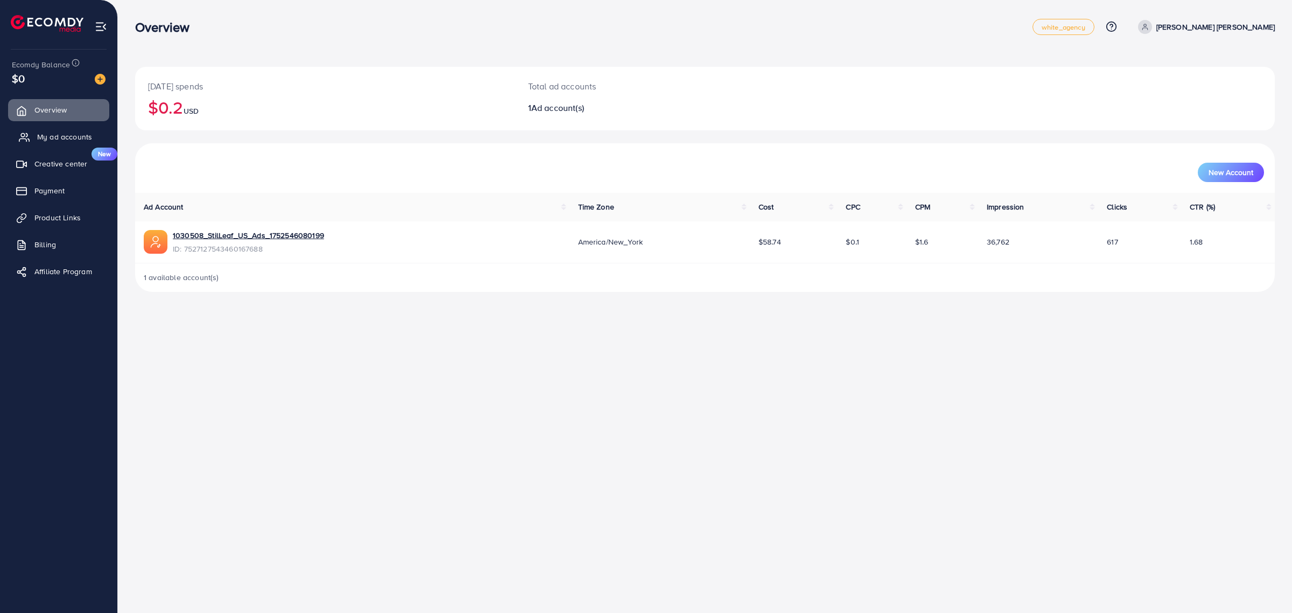
click at [71, 140] on span "My ad accounts" at bounding box center [64, 136] width 55 height 11
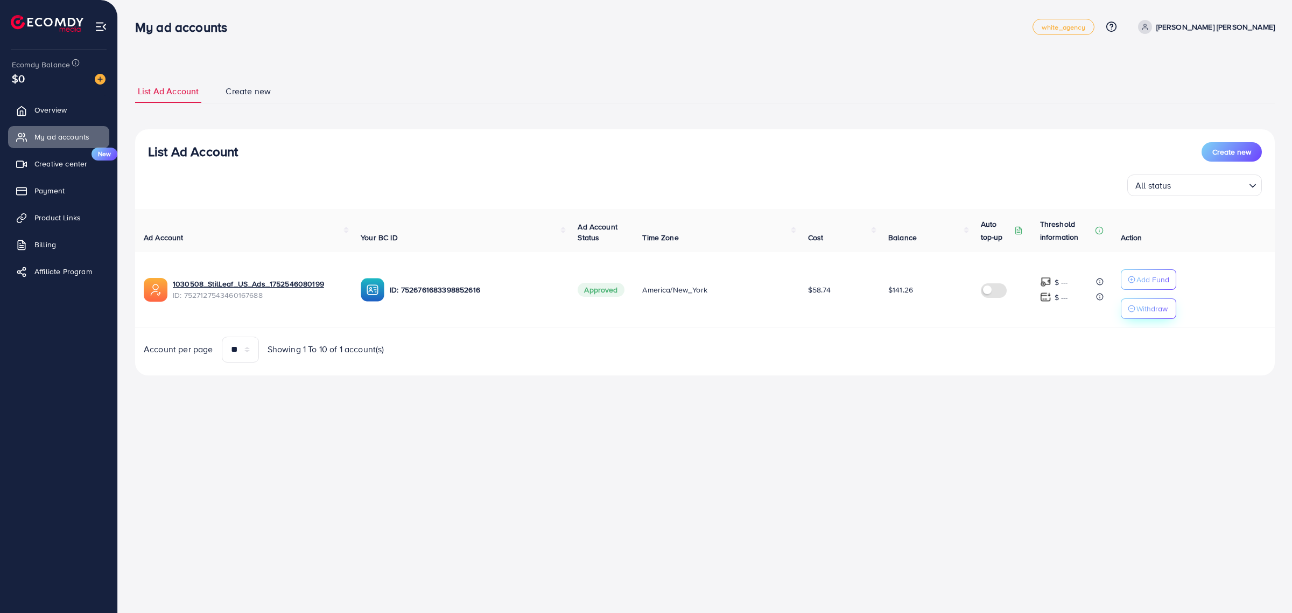
click at [1149, 310] on p "Withdraw" at bounding box center [1151, 308] width 31 height 13
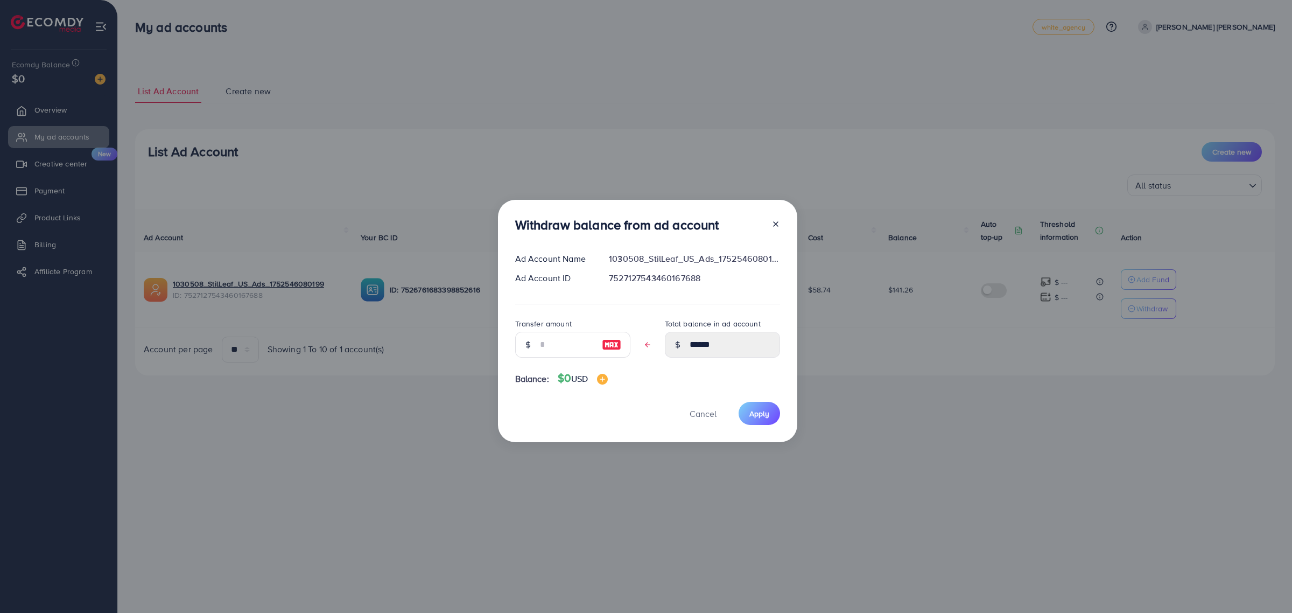
click at [613, 346] on img at bounding box center [611, 344] width 19 height 13
type input "******"
type input "****"
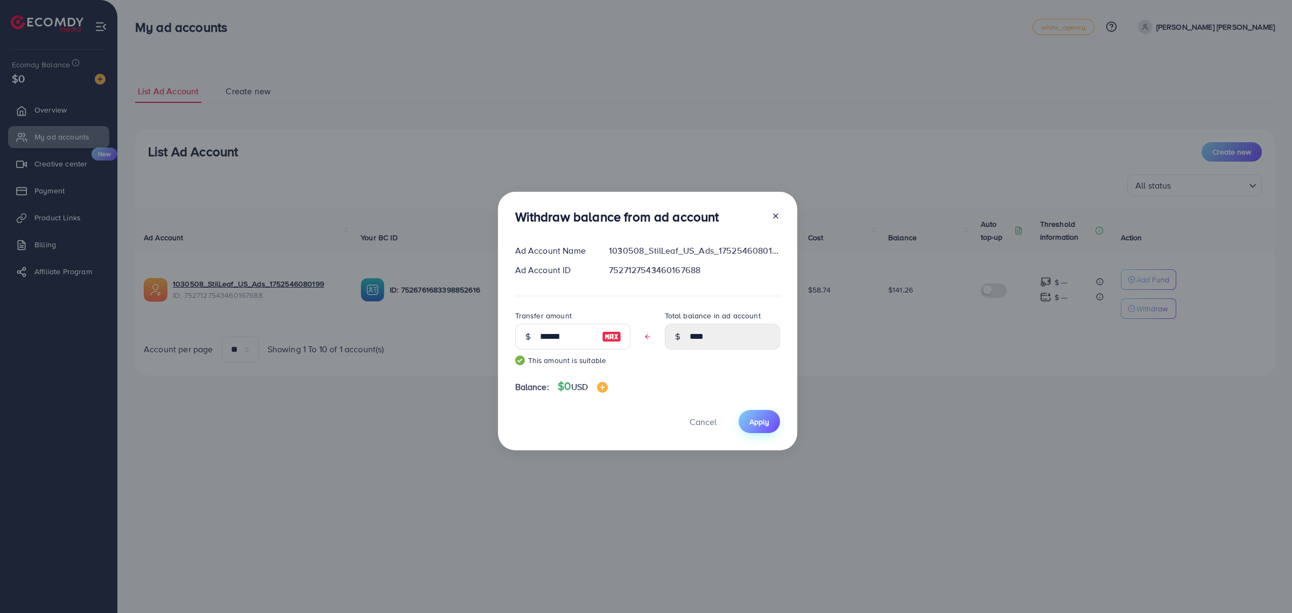
click at [761, 418] on span "Apply" at bounding box center [759, 421] width 20 height 11
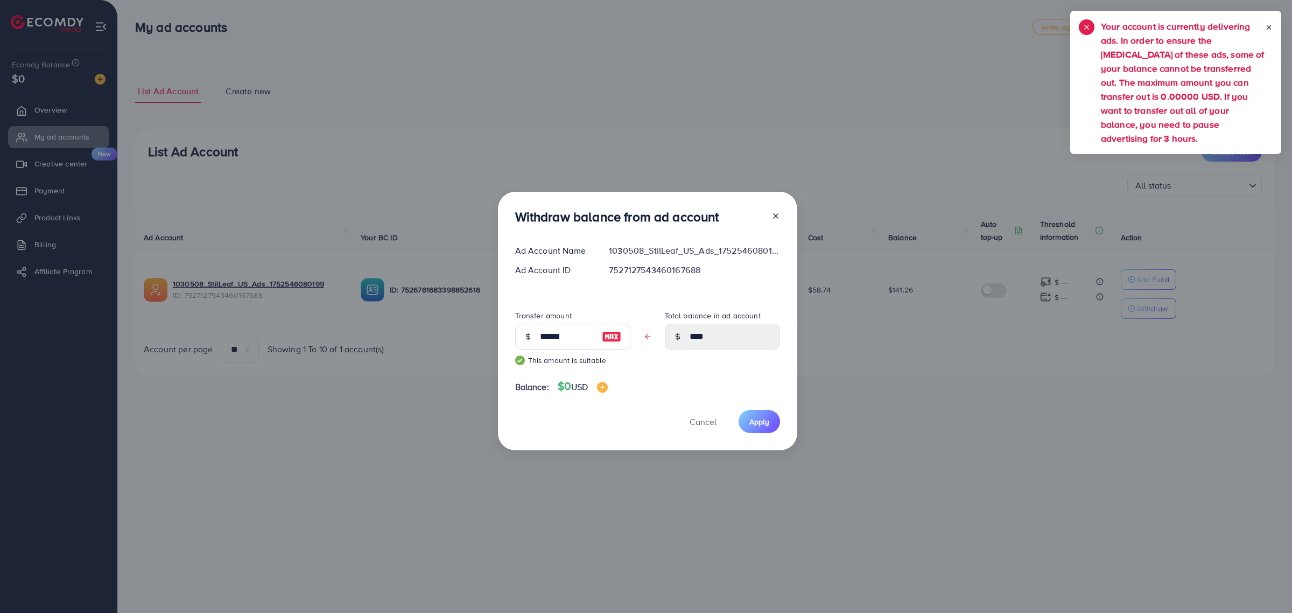
click at [1124, 61] on h5 "Your account is currently delivering ads. In order to ensure the [MEDICAL_DATA]…" at bounding box center [1183, 82] width 164 height 126
drag, startPoint x: 1102, startPoint y: 27, endPoint x: 1096, endPoint y: 30, distance: 7.2
click at [1096, 30] on h5 "Your account is currently delivering ads. In order to ensure the [MEDICAL_DATA]…" at bounding box center [1176, 82] width 164 height 126
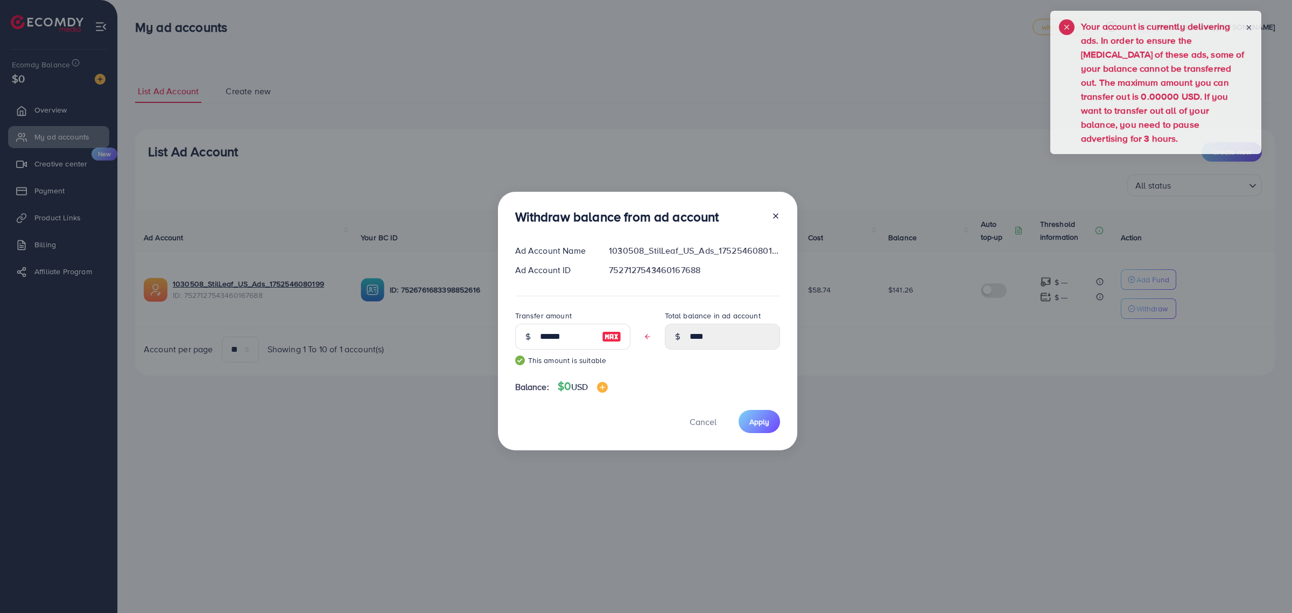
drag, startPoint x: 1245, startPoint y: 41, endPoint x: 1225, endPoint y: 41, distance: 19.9
click at [1225, 41] on h5 "Your account is currently delivering ads. In order to ensure the [MEDICAL_DATA]…" at bounding box center [1163, 82] width 164 height 126
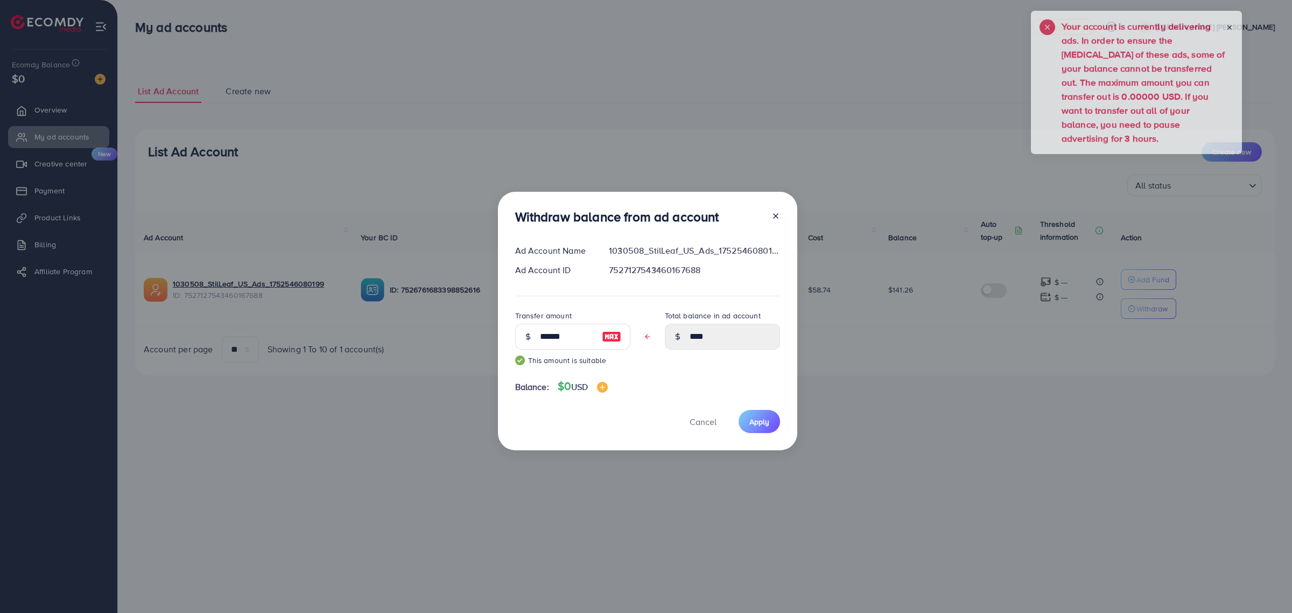
drag, startPoint x: 1241, startPoint y: 41, endPoint x: 1199, endPoint y: 39, distance: 42.0
click at [1199, 39] on h5 "Your account is currently delivering ads. In order to ensure the [MEDICAL_DATA]…" at bounding box center [1144, 82] width 164 height 126
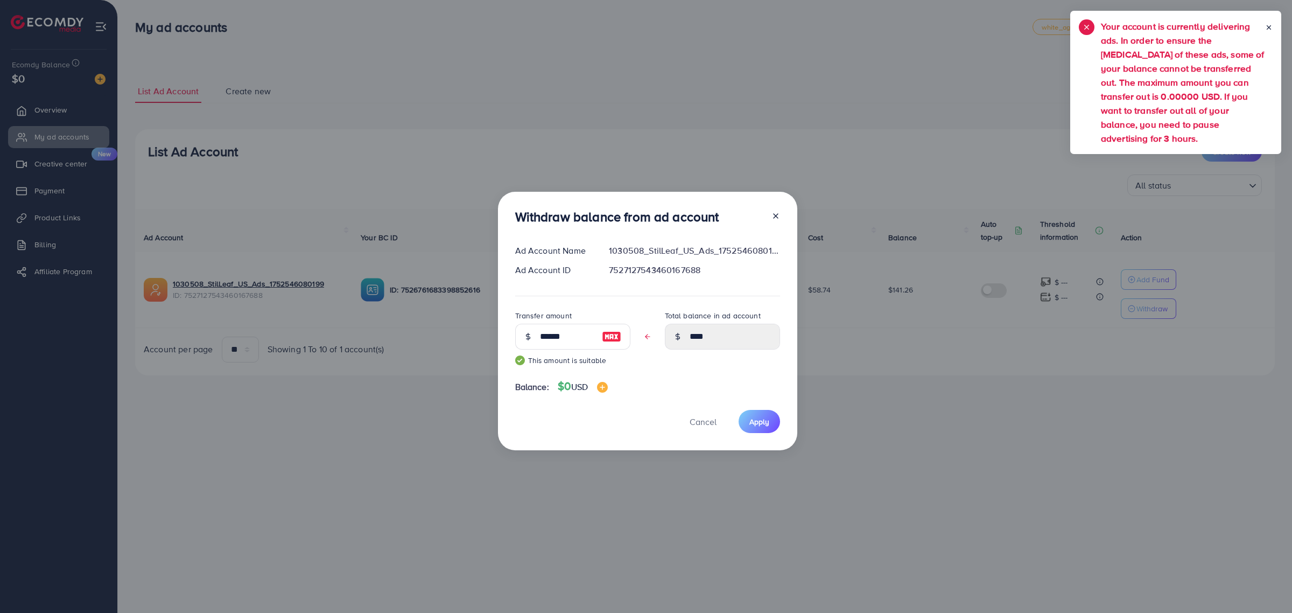
click at [1098, 63] on div "Your account is currently delivering ads. In order to ensure the [MEDICAL_DATA]…" at bounding box center [1176, 82] width 194 height 126
click at [922, 74] on div "Withdraw balance from ad account Ad Account Name 1030508_StilLeaf_US_Ads_175254…" at bounding box center [646, 306] width 1292 height 613
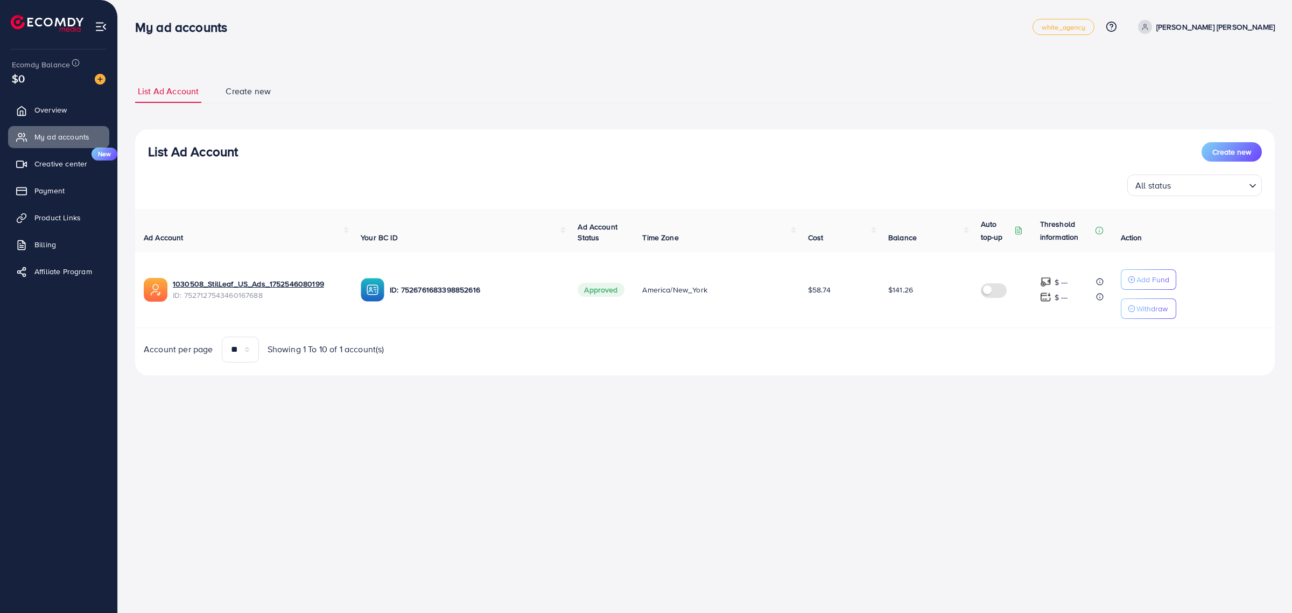
click at [771, 112] on div "List Ad Account Create new List Ad Account Create new All status Loading... Ad …" at bounding box center [705, 228] width 1140 height 296
click at [1117, 25] on icon at bounding box center [1111, 26] width 11 height 11
click at [1117, 101] on link "Plans and Pricing" at bounding box center [1072, 108] width 89 height 24
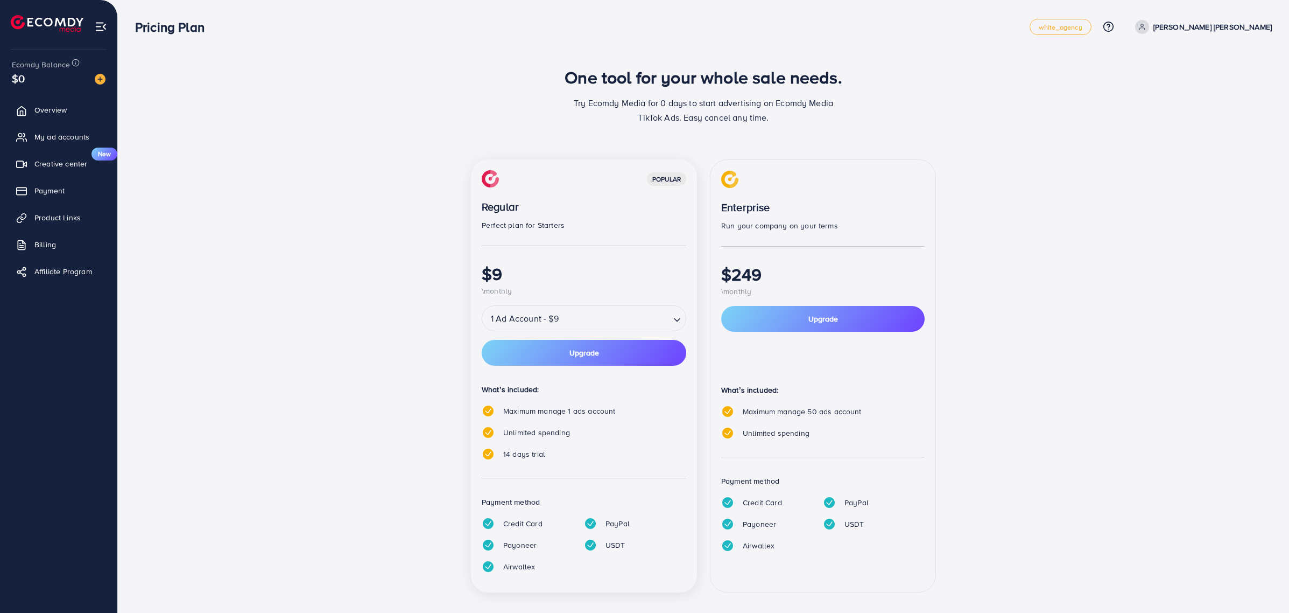
click at [394, 389] on div "popular Regular Perfect plan for Starters $9 \monthly 1 Ad Account - $9 Loading…" at bounding box center [704, 382] width 646 height 446
click at [1114, 26] on icon at bounding box center [1108, 26] width 11 height 11
click at [1064, 198] on div "One tool for your whole sale needs. Try Ecomdy Media for 0 days to start advert…" at bounding box center [703, 336] width 1137 height 538
click at [1092, 31] on link "white_agency" at bounding box center [1061, 27] width 62 height 16
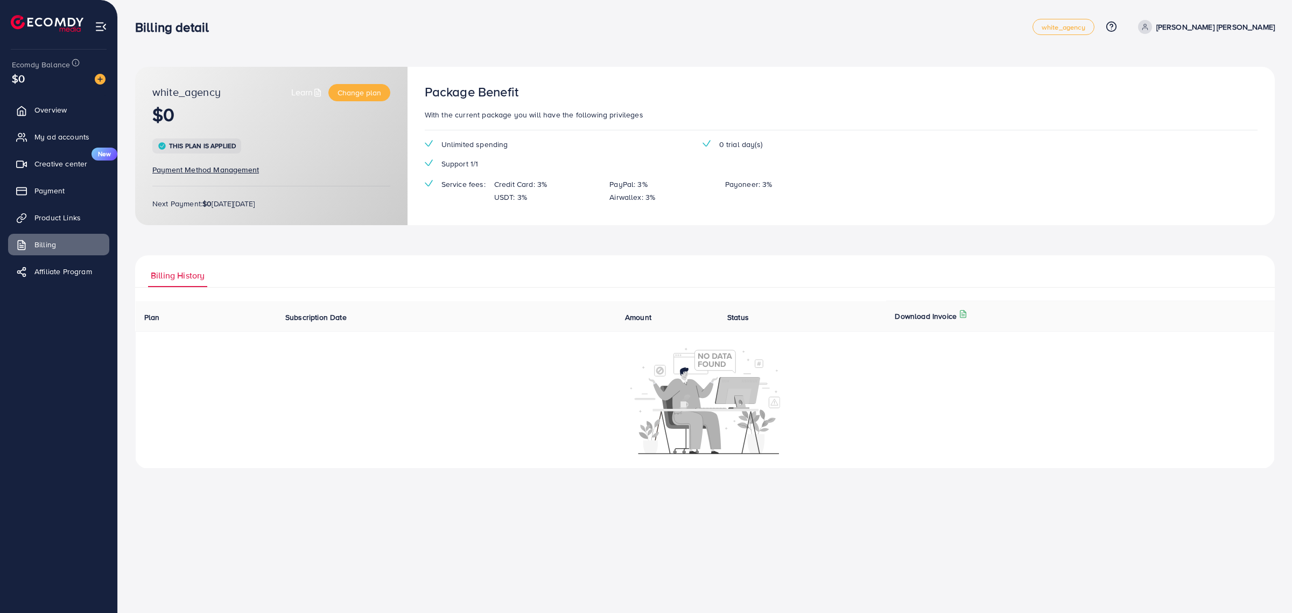
drag, startPoint x: 435, startPoint y: 143, endPoint x: 723, endPoint y: 138, distance: 288.1
click at [706, 111] on div "Package Benefit With the current package you will have the following privileges…" at bounding box center [841, 146] width 867 height 158
click at [728, 145] on span "0 trial day(s)" at bounding box center [740, 144] width 43 height 11
click at [55, 116] on link "Overview" at bounding box center [58, 110] width 101 height 22
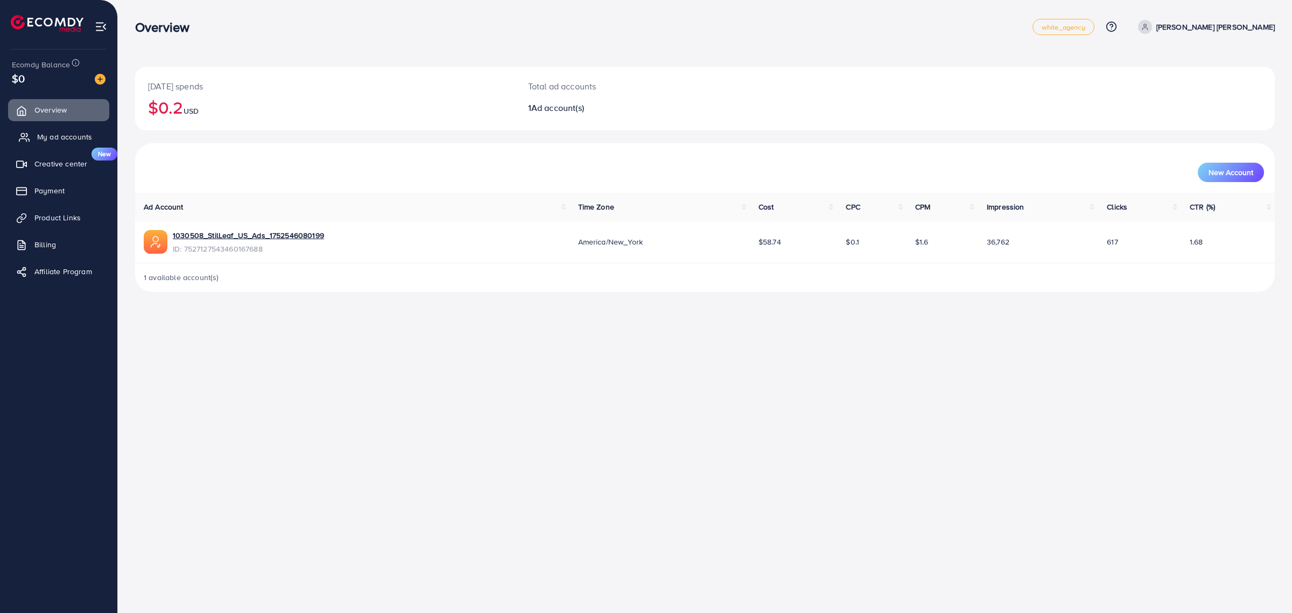
click at [61, 128] on link "My ad accounts" at bounding box center [58, 137] width 101 height 22
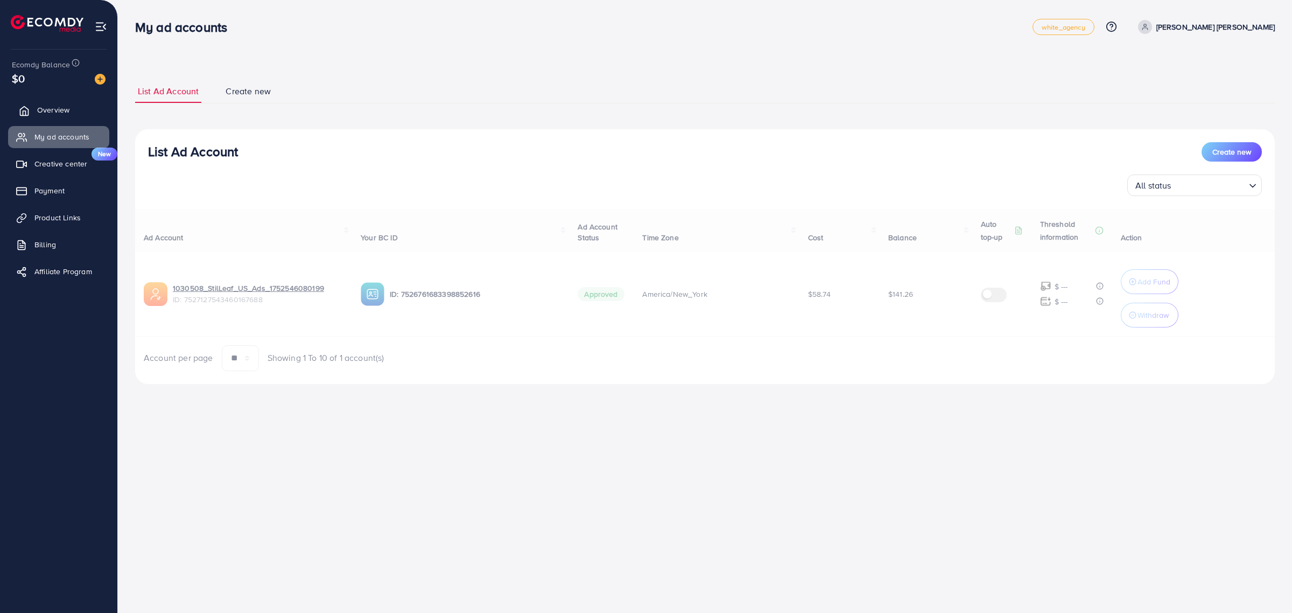
click at [52, 103] on link "Overview" at bounding box center [58, 110] width 101 height 22
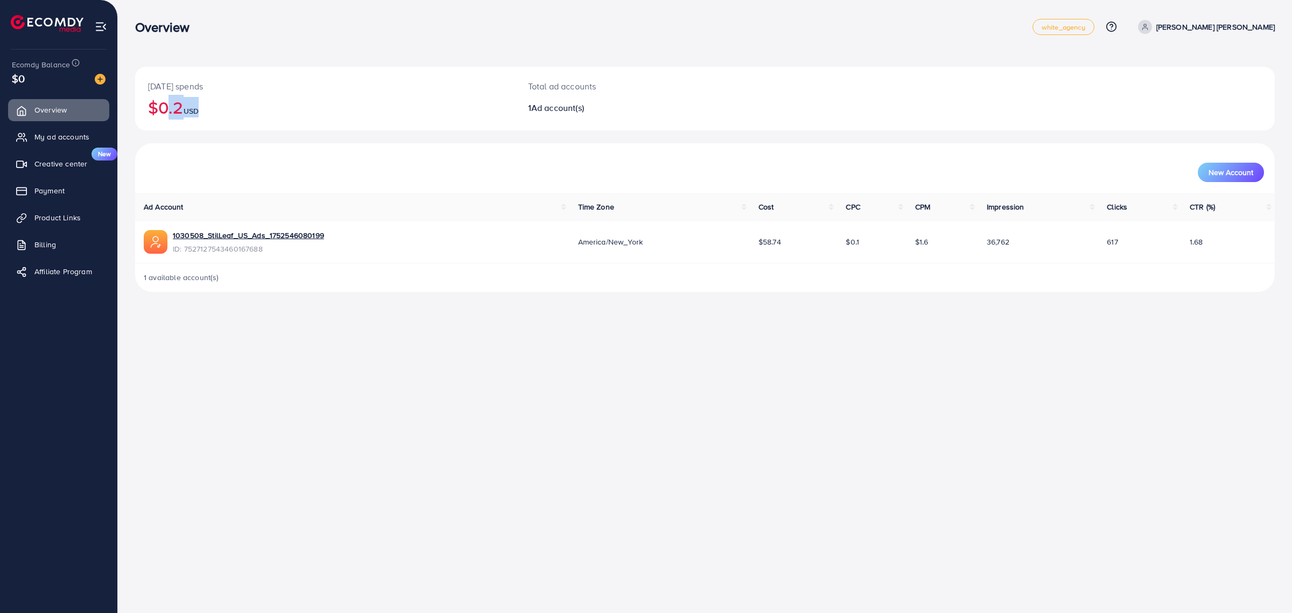
drag, startPoint x: 160, startPoint y: 108, endPoint x: 261, endPoint y: 135, distance: 104.9
click at [261, 135] on div "[DATE] spends $0.2 USD Total ad accounts 1 Ad account(s)" at bounding box center [705, 105] width 1140 height 76
click at [348, 110] on h2 "$0.2 USD" at bounding box center [325, 107] width 354 height 20
click at [542, 109] on span "Ad account(s)" at bounding box center [557, 108] width 53 height 12
click at [283, 237] on link "1030508_StilLeaf_US_Ads_1752546080199" at bounding box center [248, 235] width 151 height 11
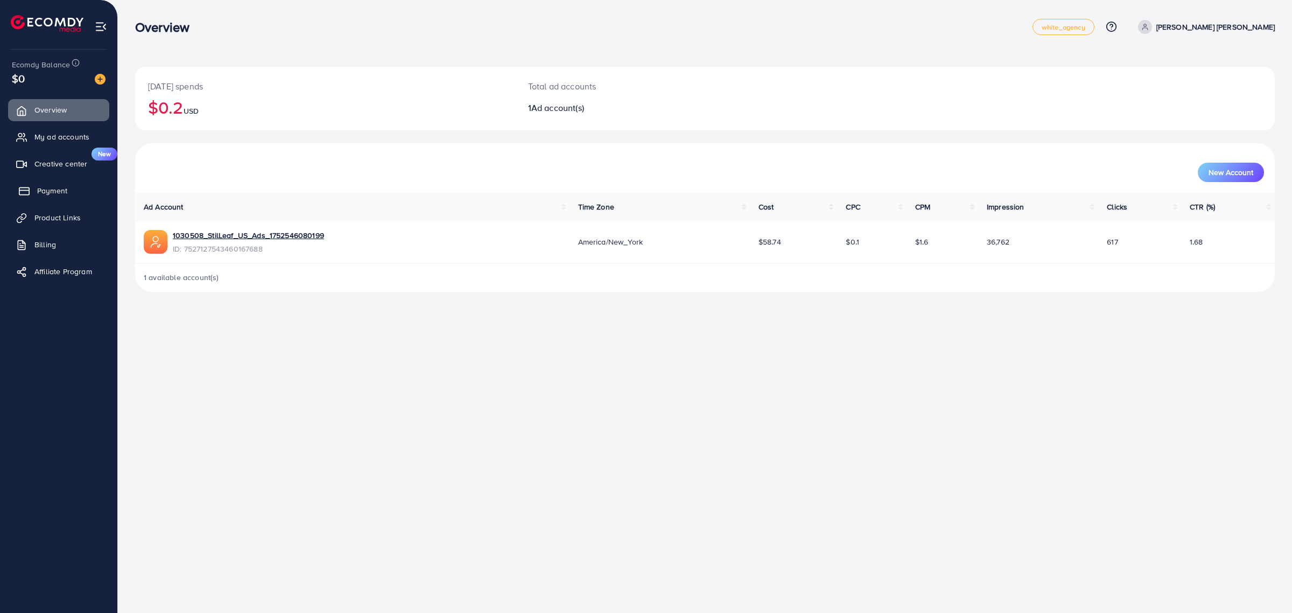
click at [47, 188] on span "Payment" at bounding box center [52, 190] width 30 height 11
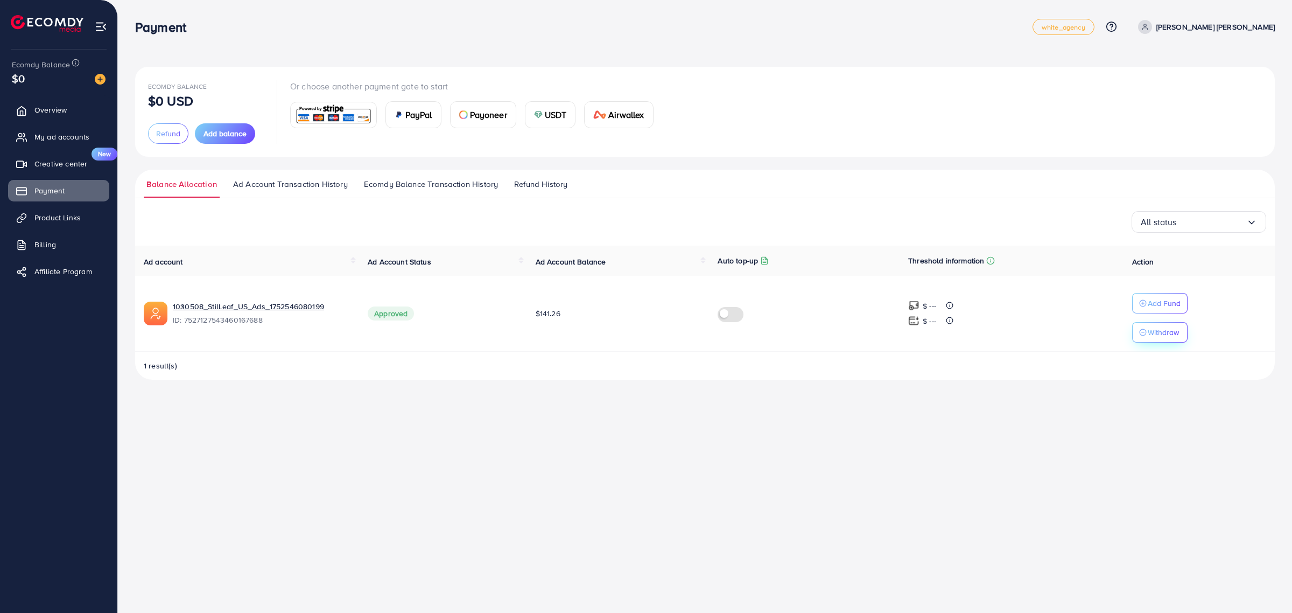
click at [1149, 332] on p "Withdraw" at bounding box center [1163, 332] width 31 height 13
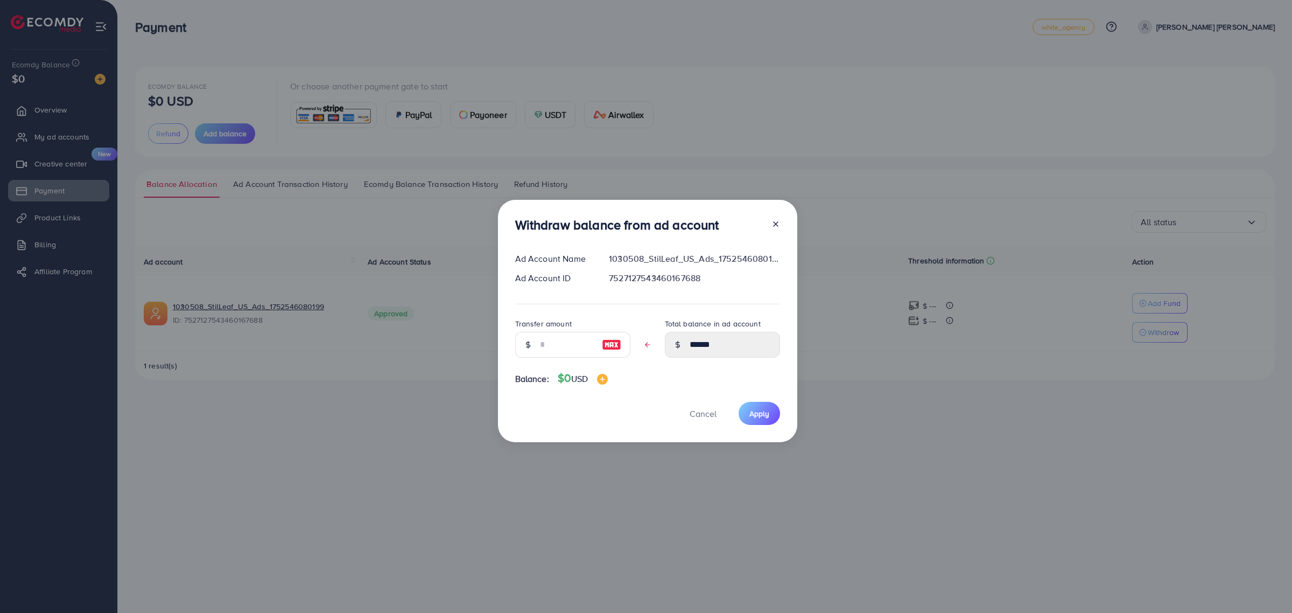
click at [607, 343] on img at bounding box center [611, 344] width 19 height 13
type input "******"
type input "****"
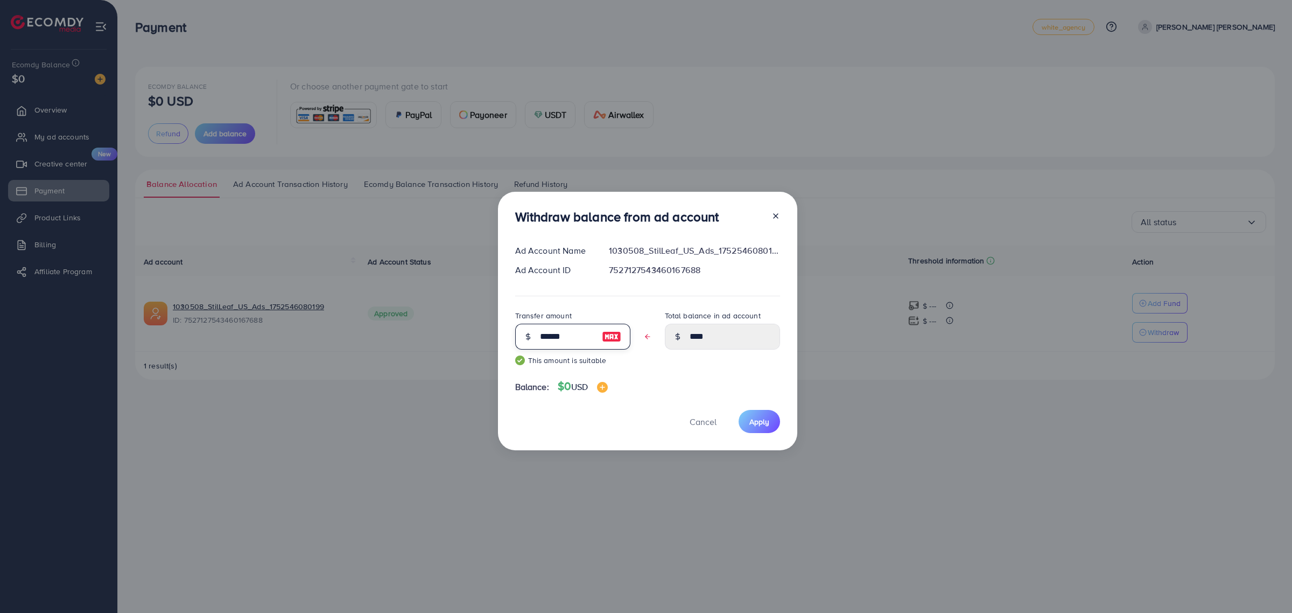
click at [576, 339] on input "******" at bounding box center [567, 337] width 54 height 26
type input "*****"
type input "****"
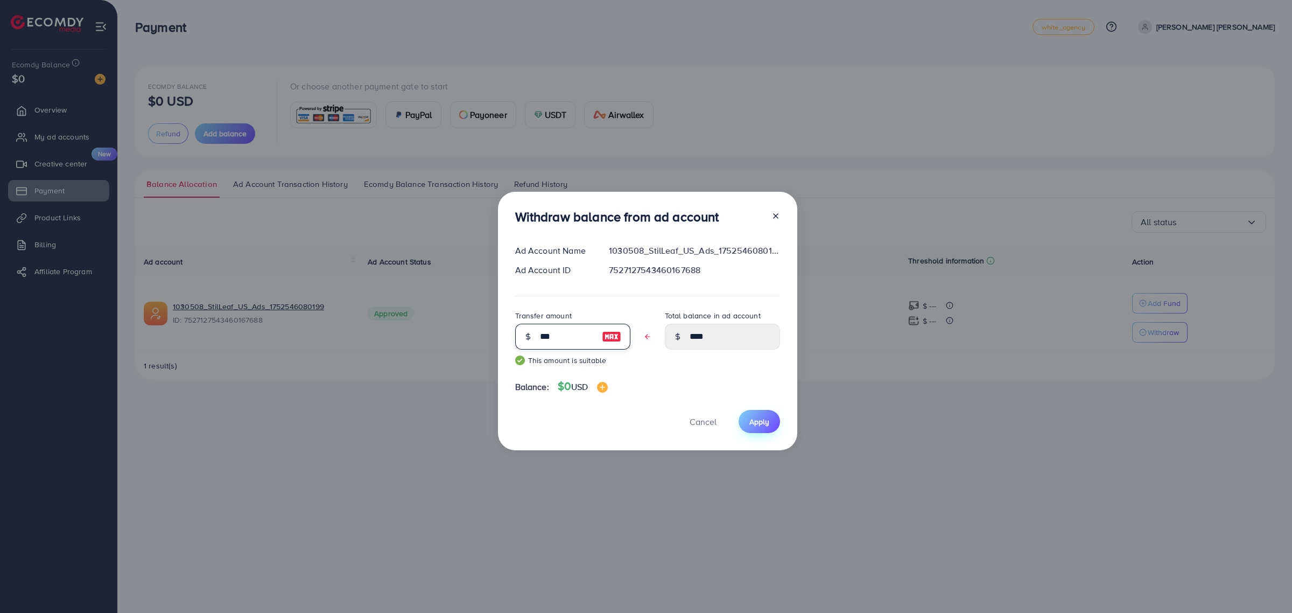
type input "***"
click at [754, 424] on span "Apply" at bounding box center [759, 421] width 20 height 11
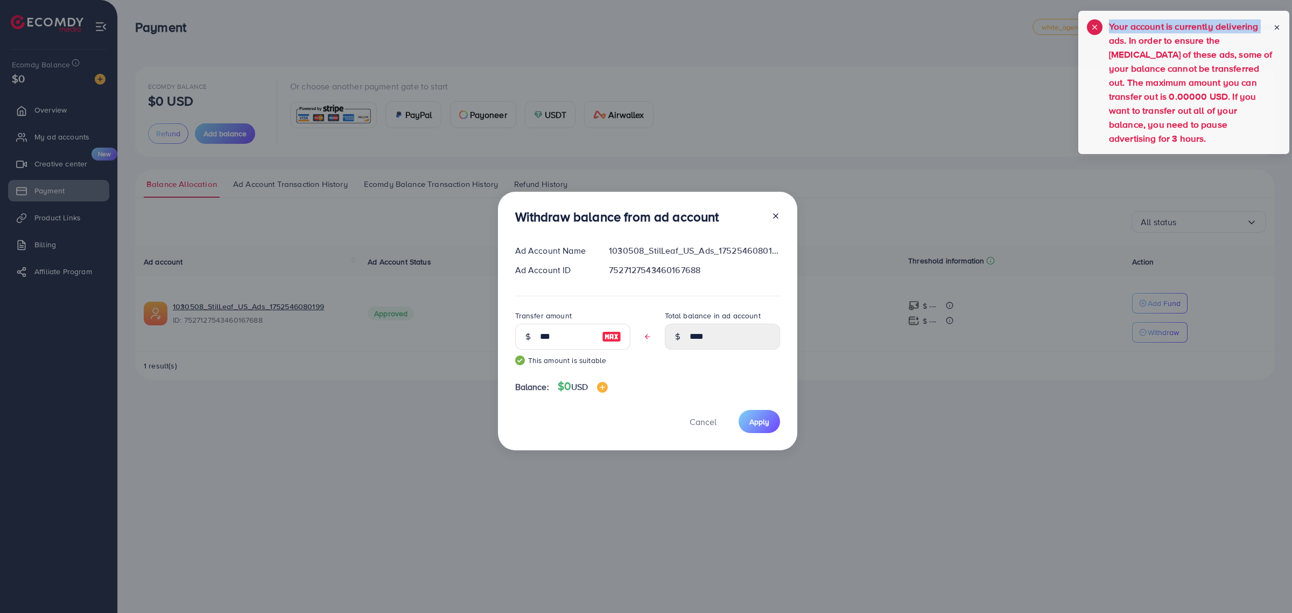
drag, startPoint x: 1101, startPoint y: 20, endPoint x: 1101, endPoint y: 33, distance: 12.9
click at [1109, 33] on h5 "Your account is currently delivering ads. In order to ensure the [MEDICAL_DATA]…" at bounding box center [1191, 82] width 164 height 126
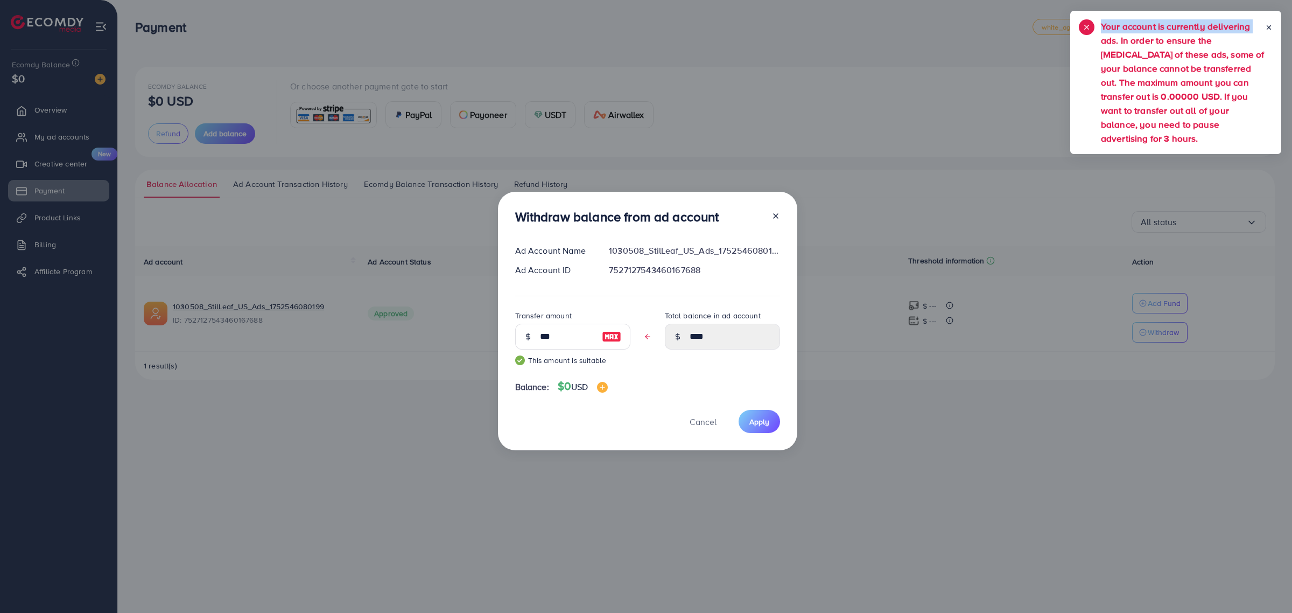
copy h5 "Your account is currently delivering"
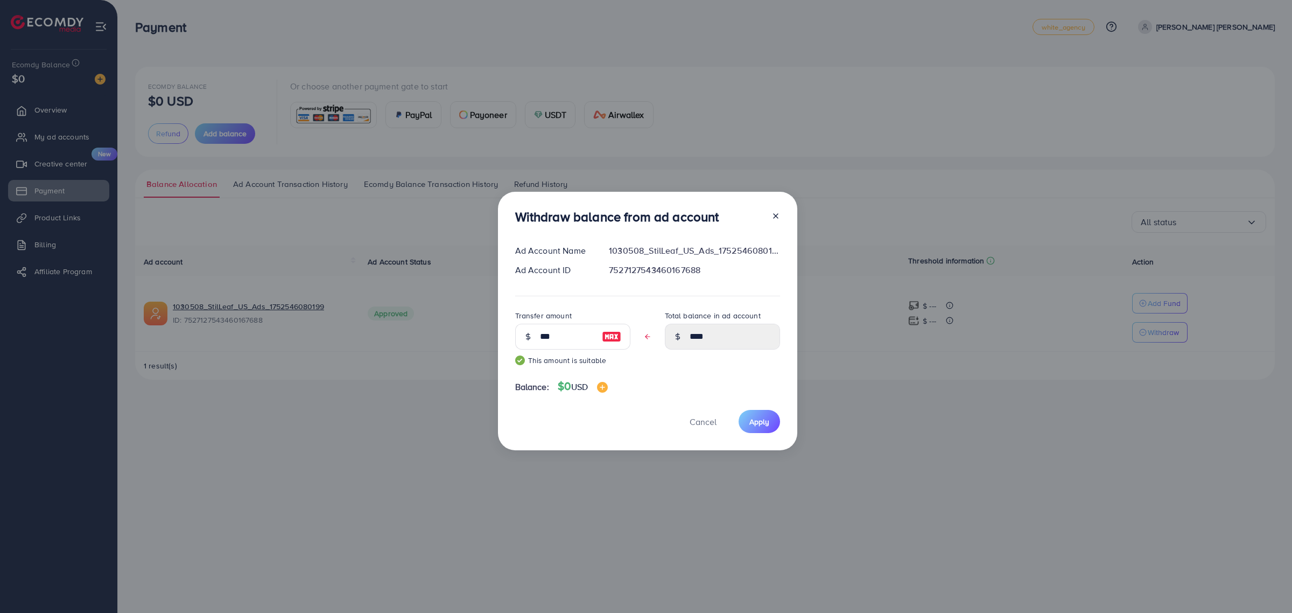
click at [1044, 52] on div "Withdraw balance from ad account Ad Account Name 1030508_StilLeaf_US_Ads_175254…" at bounding box center [646, 306] width 1292 height 613
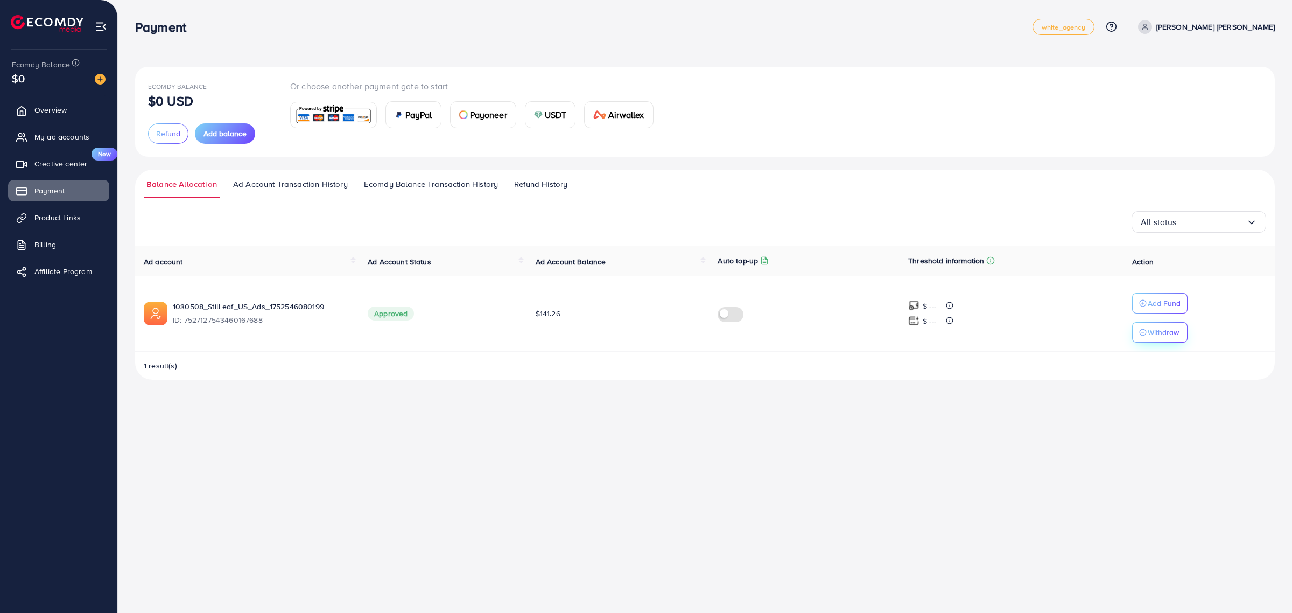
click at [1164, 331] on p "Withdraw" at bounding box center [1163, 332] width 31 height 13
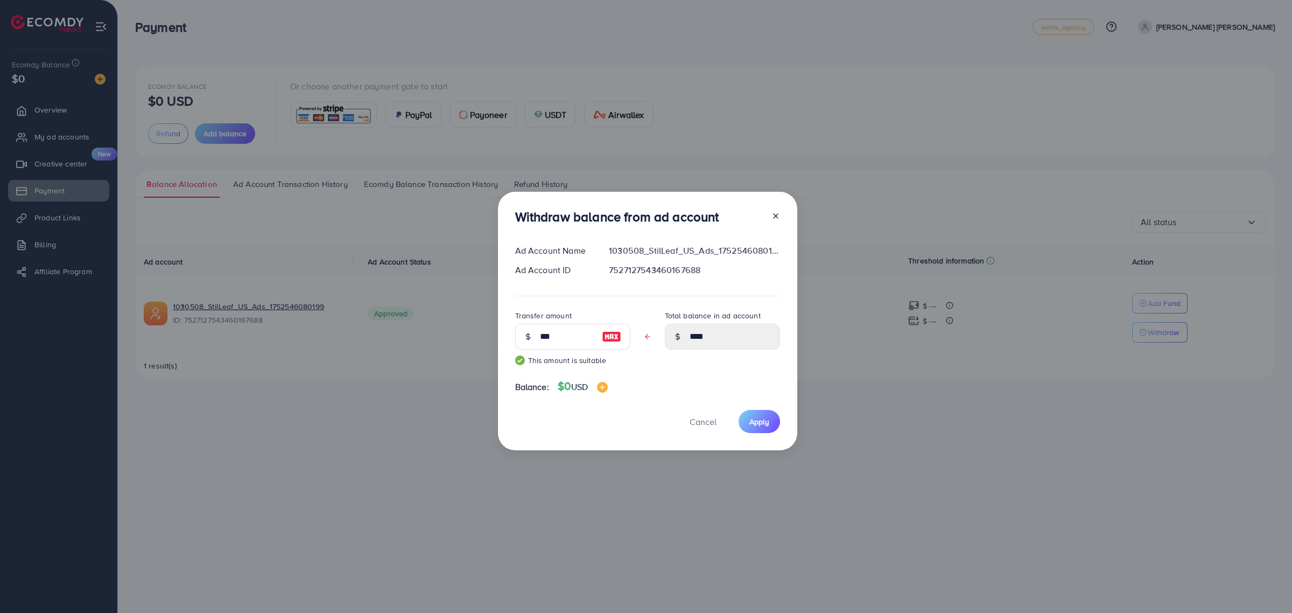
click at [614, 336] on img at bounding box center [611, 336] width 19 height 13
type input "******"
type input "****"
click at [760, 420] on span "Apply" at bounding box center [759, 421] width 20 height 11
click at [957, 458] on div "Withdraw balance from ad account Ad Account Name 1030508_StilLeaf_US_Ads_175254…" at bounding box center [646, 306] width 1292 height 613
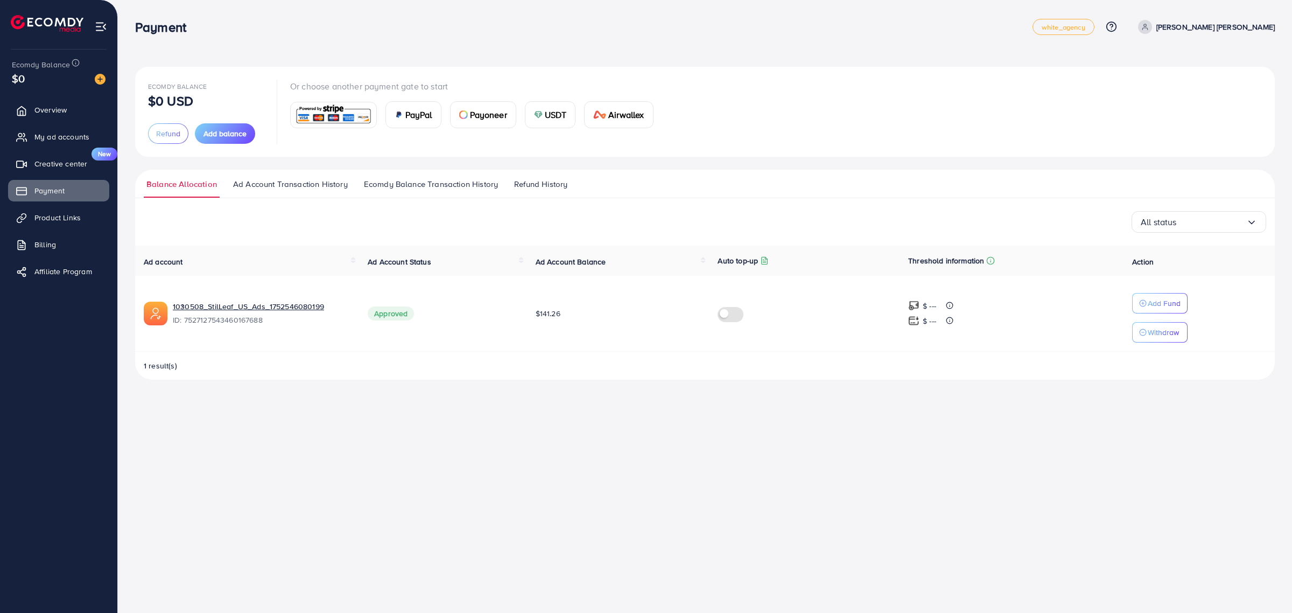
click at [394, 318] on span "Approved" at bounding box center [391, 313] width 46 height 14
click at [422, 267] on th "Ad Account Status" at bounding box center [442, 260] width 167 height 30
click at [1104, 316] on div "$ ---" at bounding box center [1011, 320] width 207 height 13
click at [251, 307] on link "1030508_StilLeaf_US_Ads_1752546080199" at bounding box center [262, 306] width 178 height 11
click at [1151, 323] on button "Withdraw" at bounding box center [1159, 332] width 55 height 20
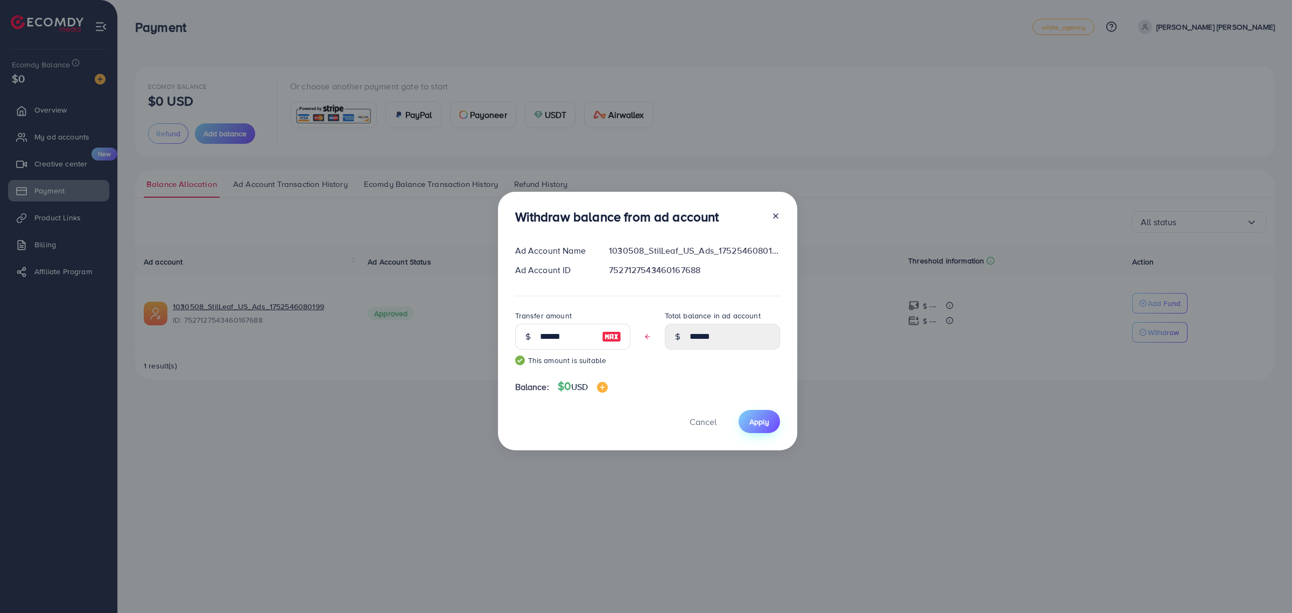
click at [762, 421] on span "Apply" at bounding box center [759, 421] width 20 height 11
click at [921, 63] on div "Withdraw balance from ad account Ad Account Name 1030508_StilLeaf_US_Ads_175254…" at bounding box center [646, 306] width 1292 height 613
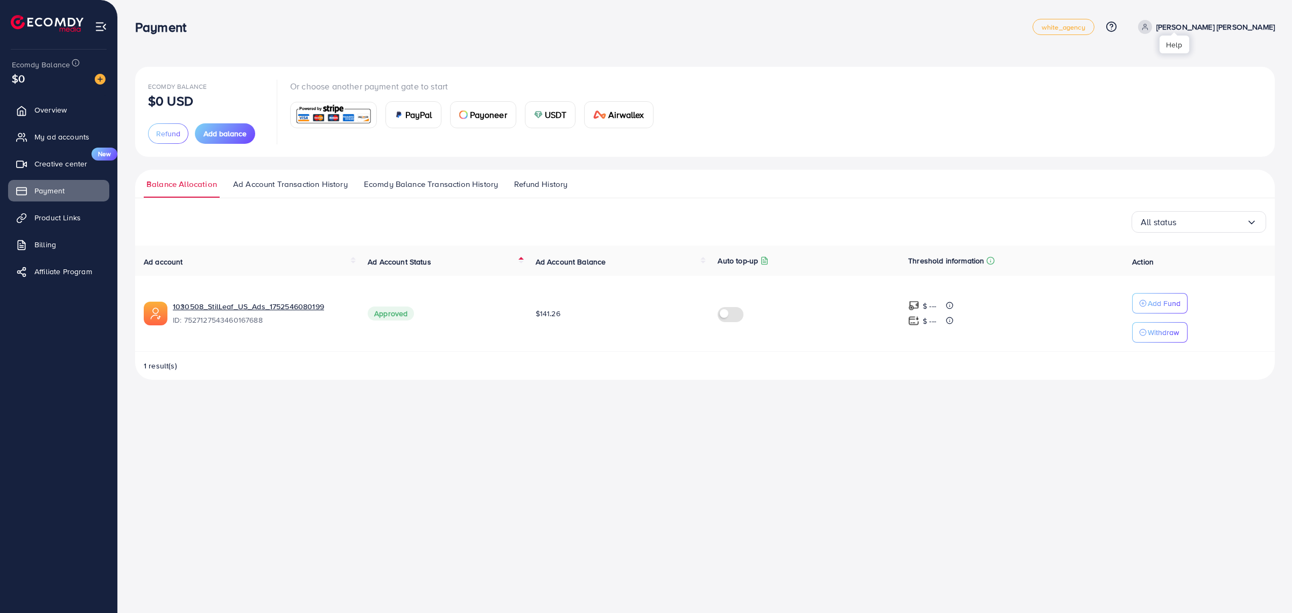
click at [1117, 27] on icon at bounding box center [1111, 26] width 11 height 11
click at [1100, 134] on span "Term and policy" at bounding box center [1068, 132] width 61 height 13
click at [1164, 335] on p "Withdraw" at bounding box center [1163, 332] width 31 height 13
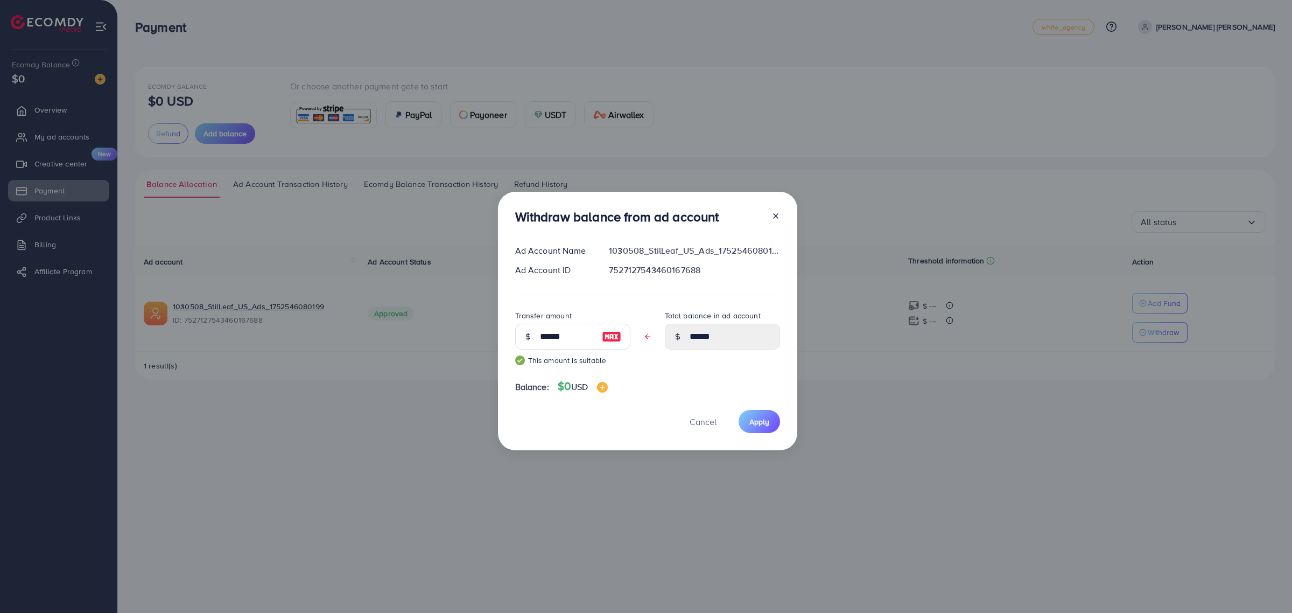
click at [604, 340] on img at bounding box center [611, 336] width 19 height 13
type input "****"
click at [604, 340] on img at bounding box center [611, 336] width 19 height 13
click at [607, 390] on img at bounding box center [602, 387] width 11 height 11
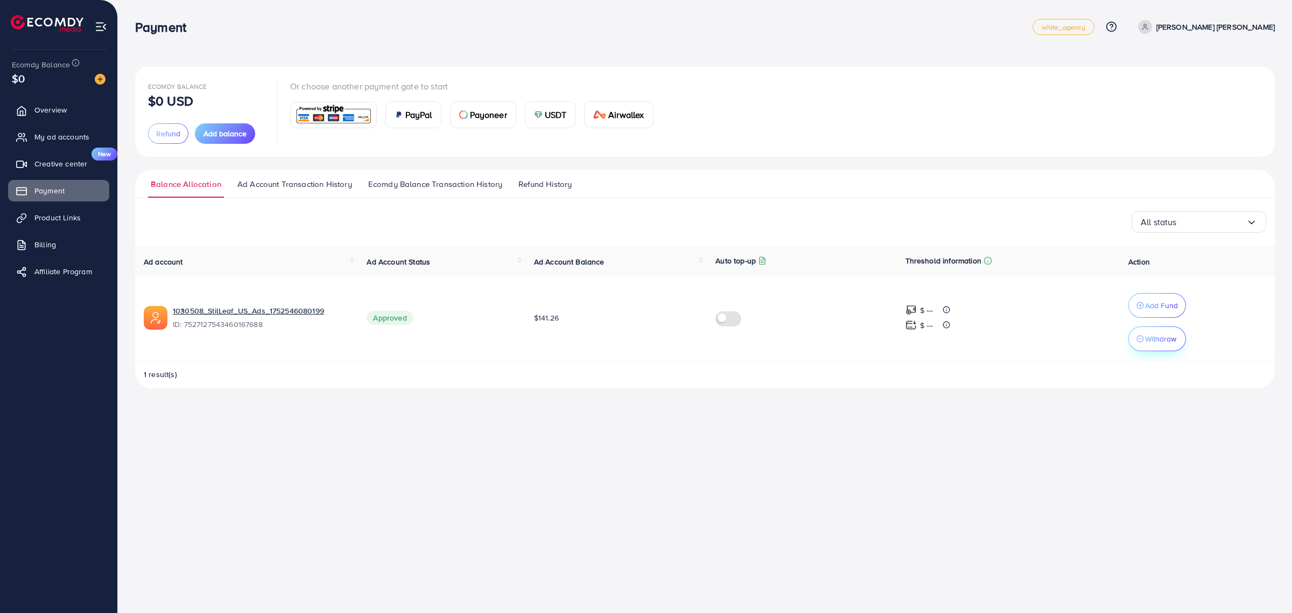
click at [1147, 345] on p "Withdraw" at bounding box center [1160, 338] width 31 height 13
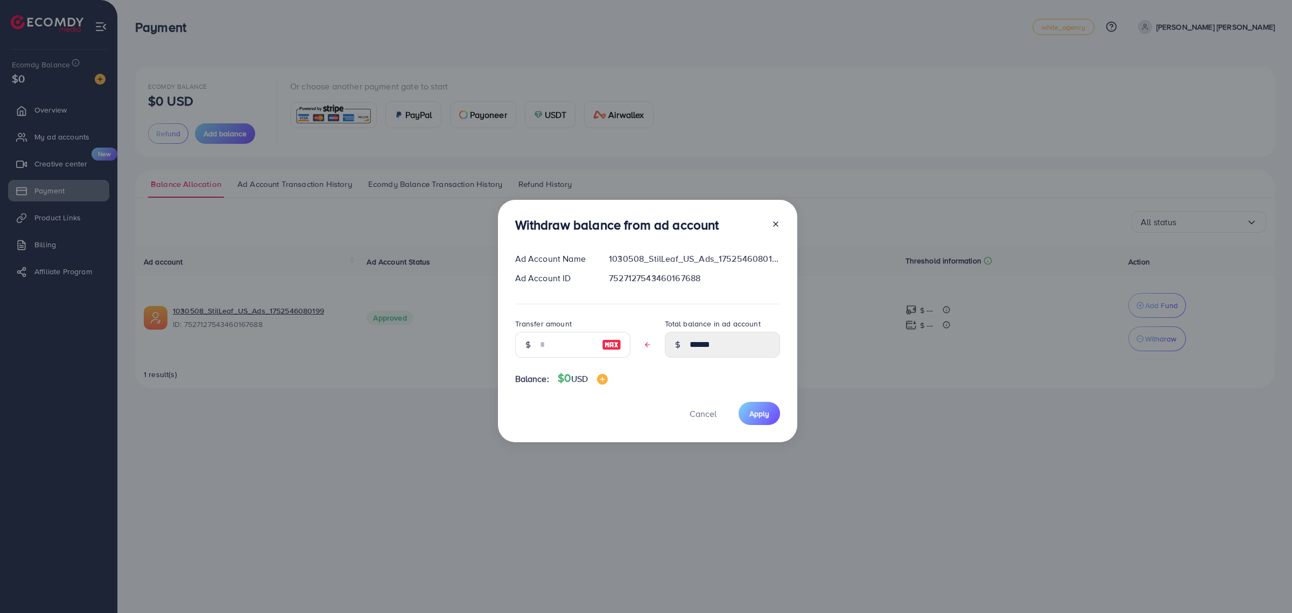
click at [774, 226] on icon at bounding box center [775, 224] width 9 height 9
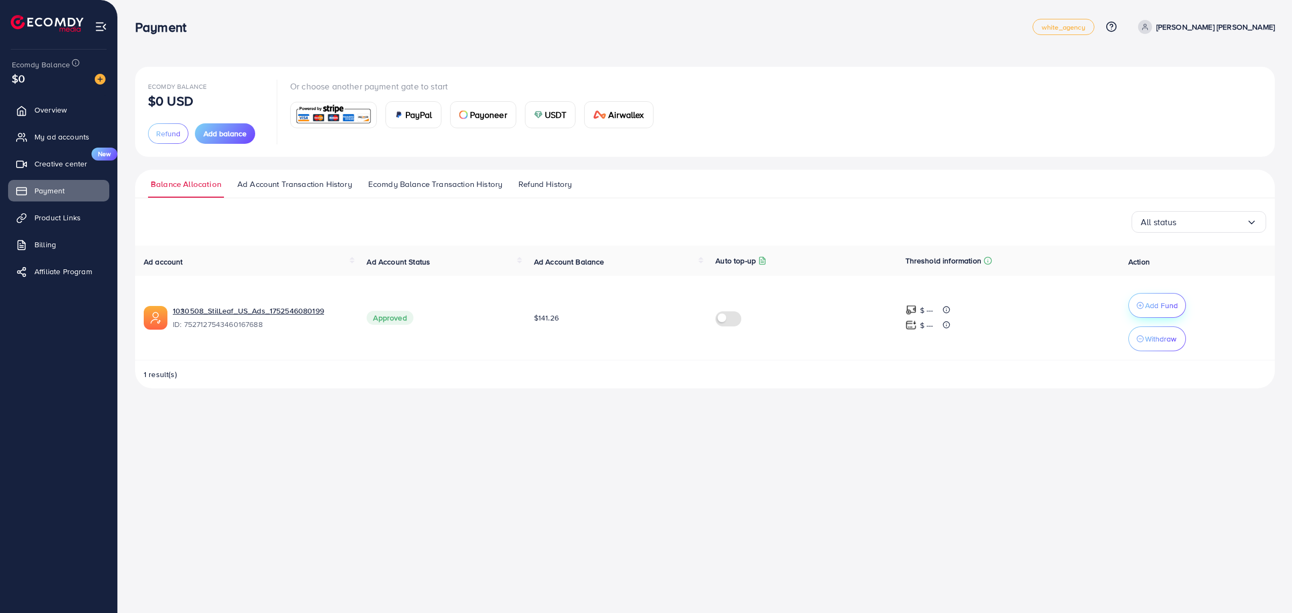
click at [1151, 301] on p "Add Fund" at bounding box center [1161, 305] width 33 height 13
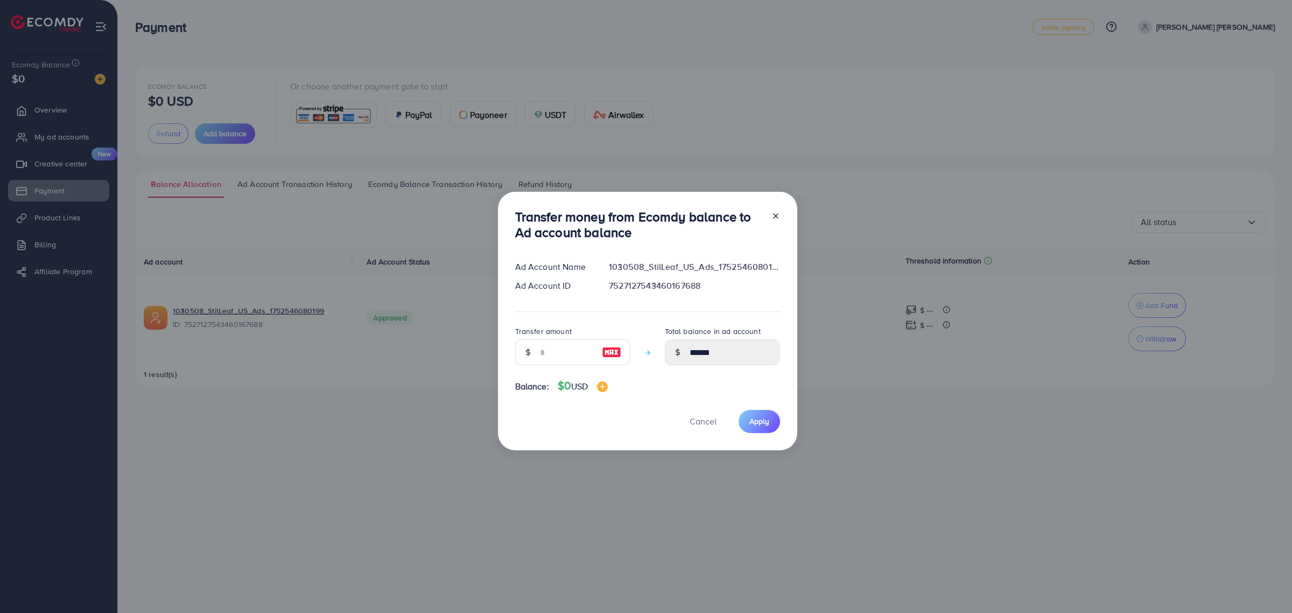
click at [777, 214] on icon at bounding box center [775, 216] width 9 height 9
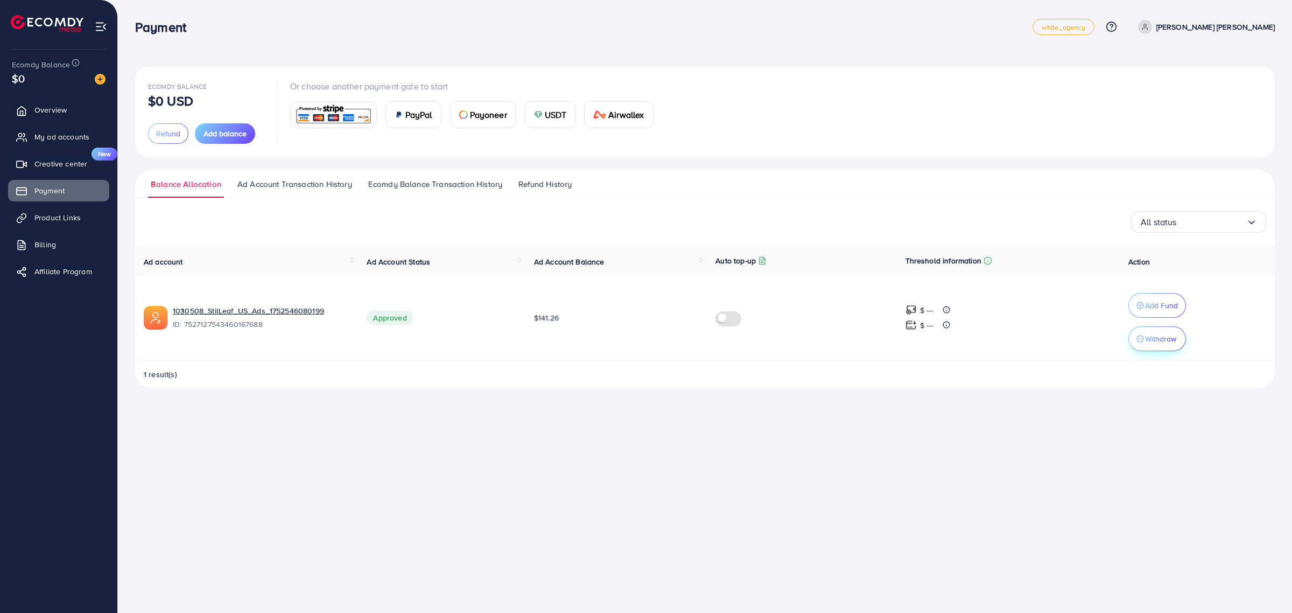
click at [1184, 340] on button "Withdraw" at bounding box center [1157, 338] width 58 height 25
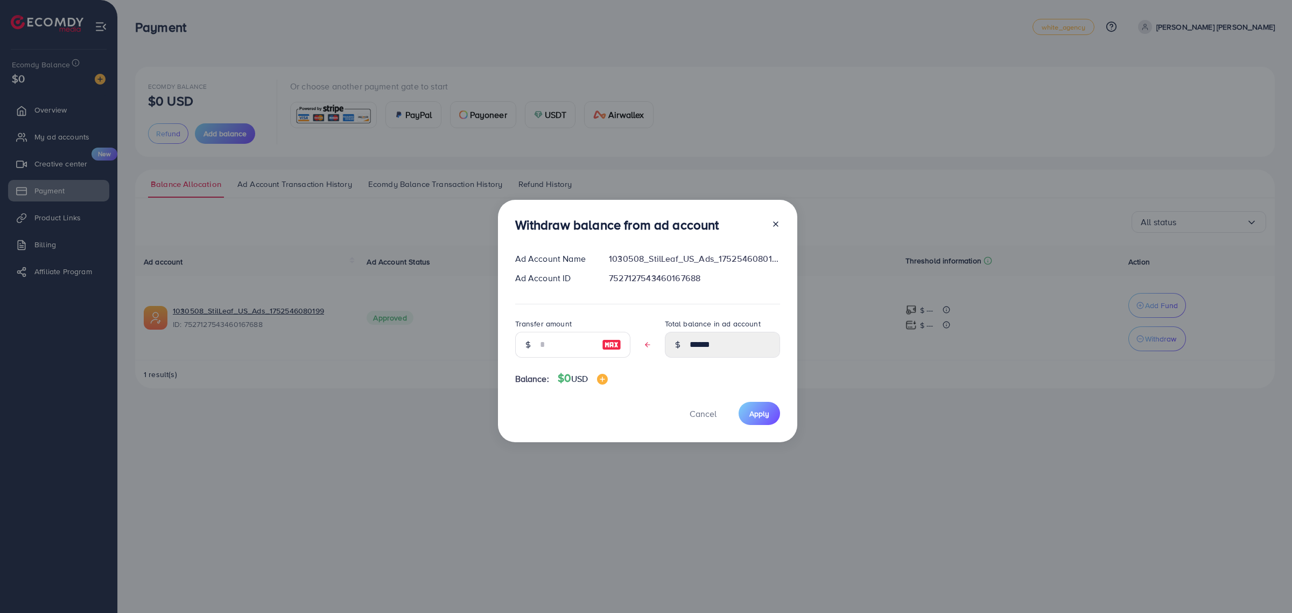
drag, startPoint x: 515, startPoint y: 221, endPoint x: 718, endPoint y: 229, distance: 202.6
click at [718, 229] on h3 "Withdraw balance from ad account" at bounding box center [617, 225] width 204 height 16
copy h3 "Withdraw balance from ad account"
click at [609, 338] on img at bounding box center [611, 344] width 19 height 13
type input "******"
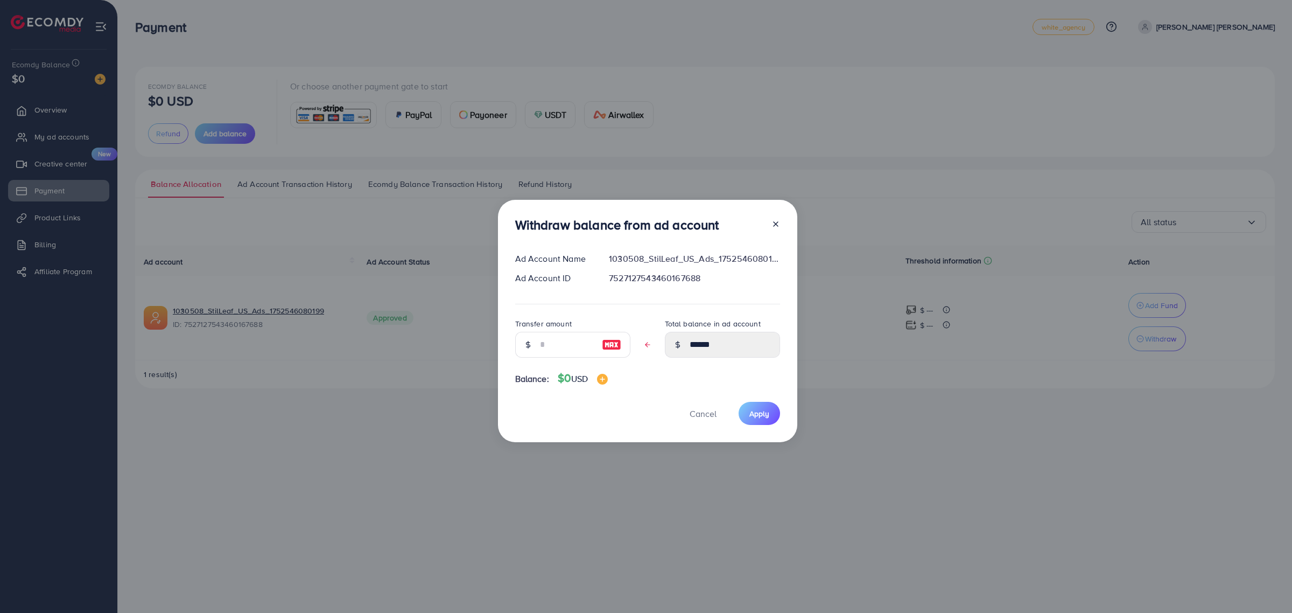
type input "****"
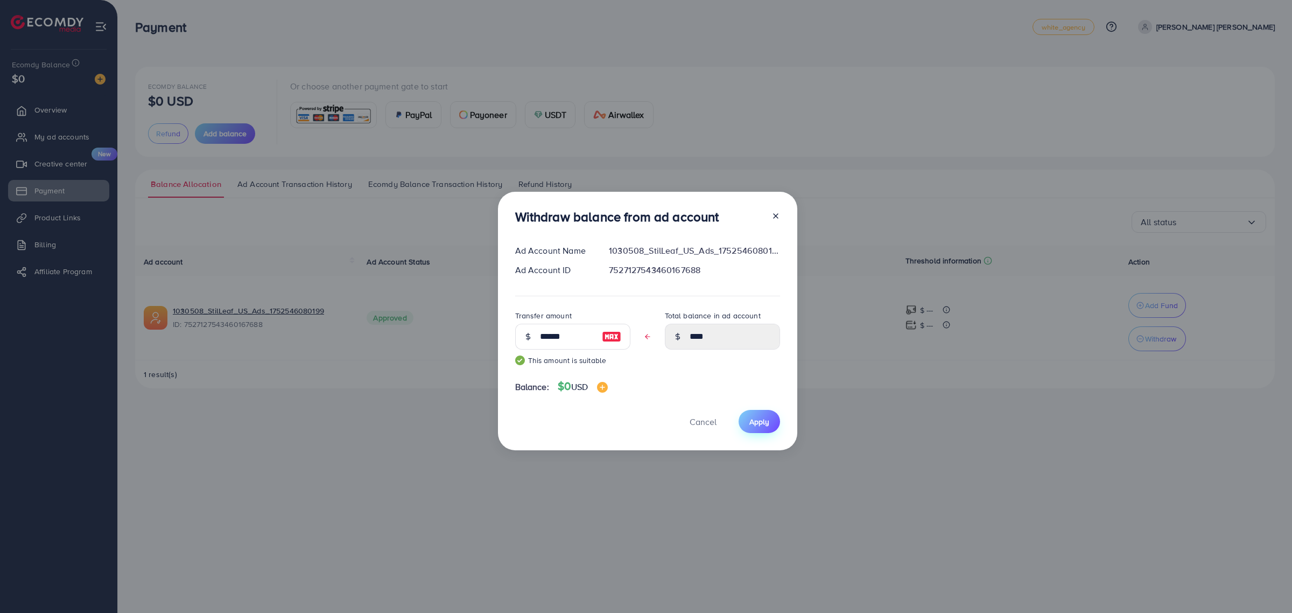
click at [751, 424] on span "Apply" at bounding box center [759, 421] width 20 height 11
drag, startPoint x: 1103, startPoint y: 25, endPoint x: 1252, endPoint y: 71, distance: 155.8
click at [773, 213] on icon at bounding box center [775, 216] width 9 height 9
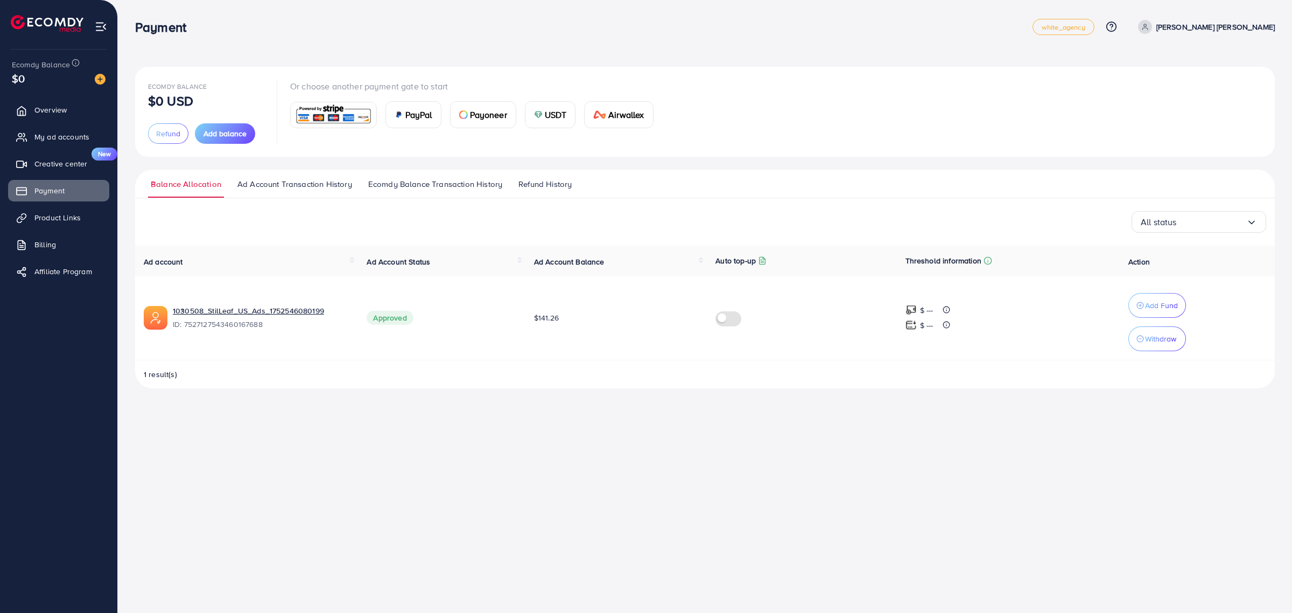
click at [276, 188] on span "Ad Account Transaction History" at bounding box center [294, 184] width 115 height 12
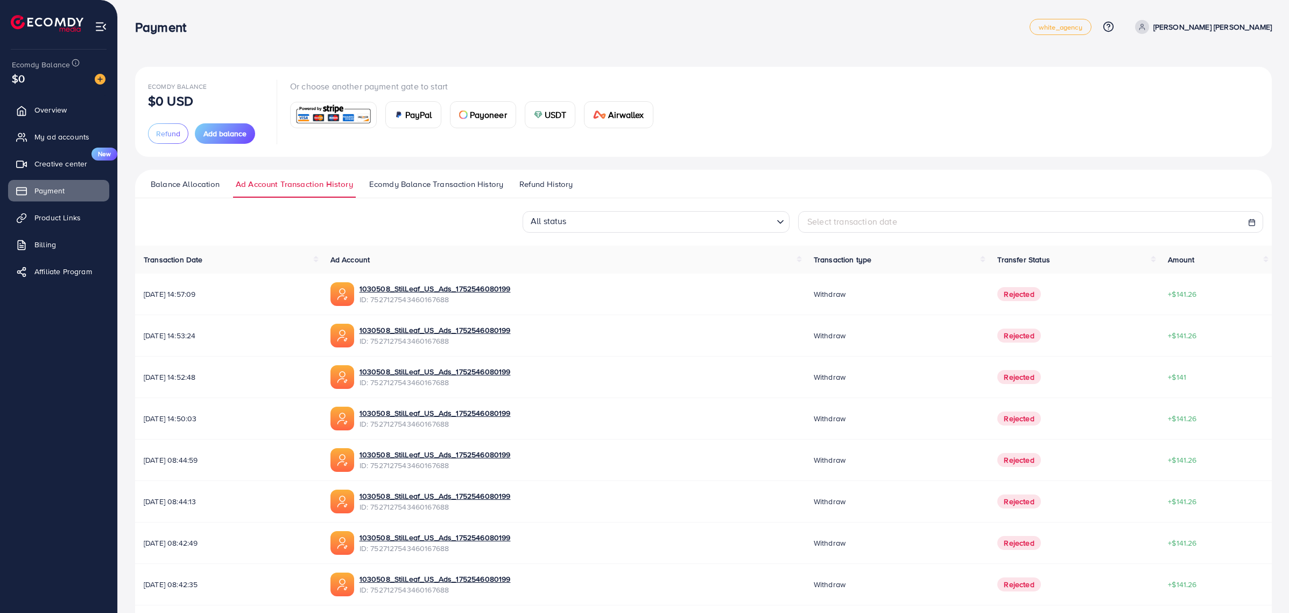
scroll to position [80, 0]
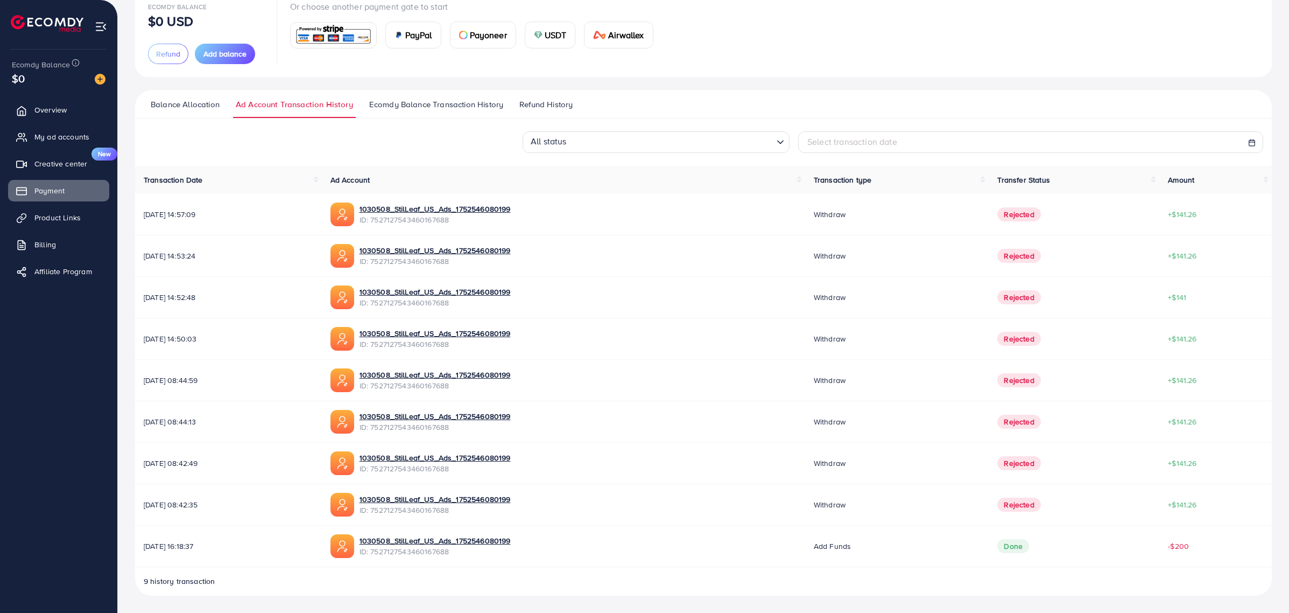
click at [1031, 426] on span "Rejected" at bounding box center [1019, 422] width 43 height 14
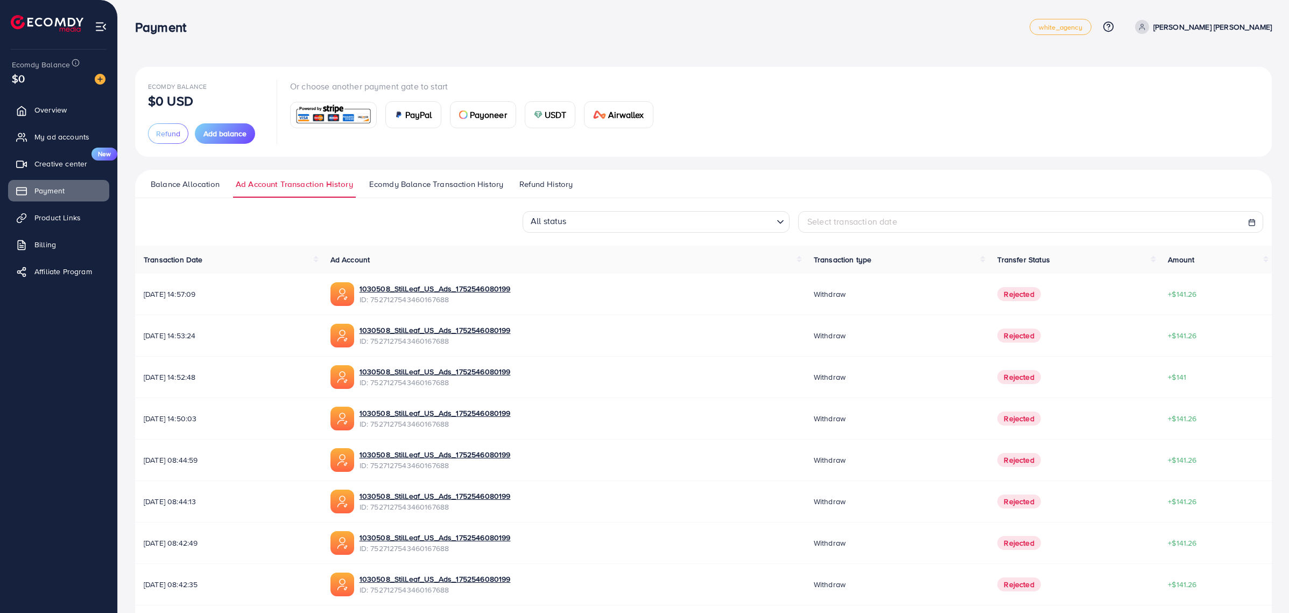
click at [451, 184] on span "Ecomdy Balance Transaction History" at bounding box center [436, 184] width 134 height 12
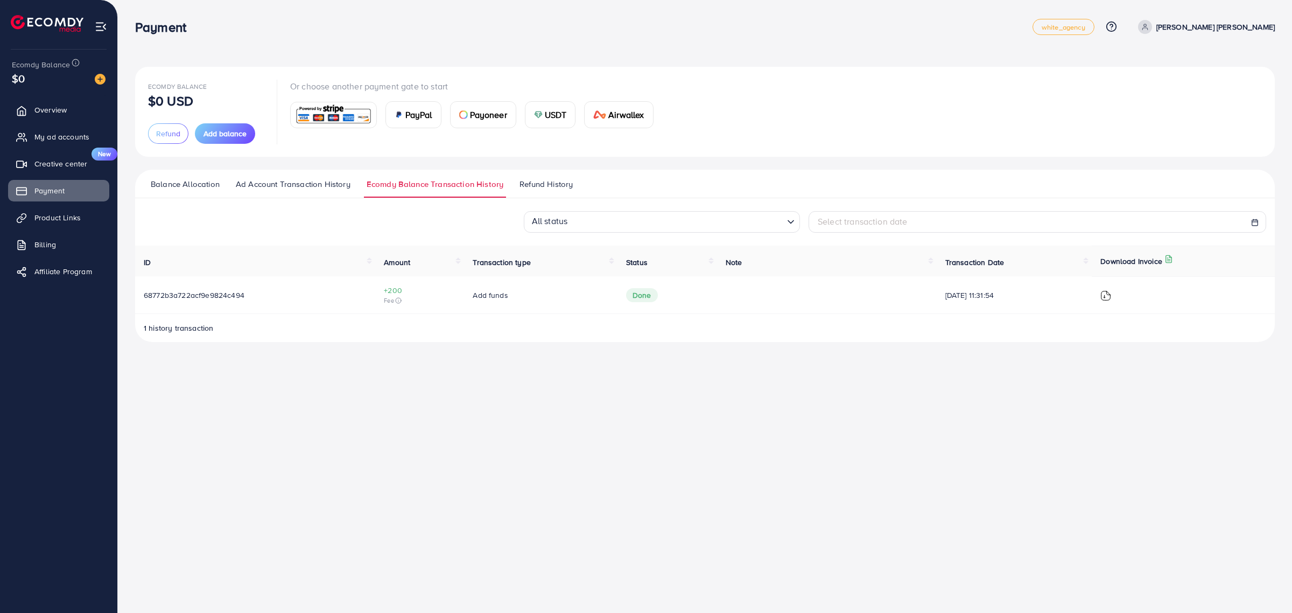
click at [534, 185] on span "Refund History" at bounding box center [546, 184] width 53 height 12
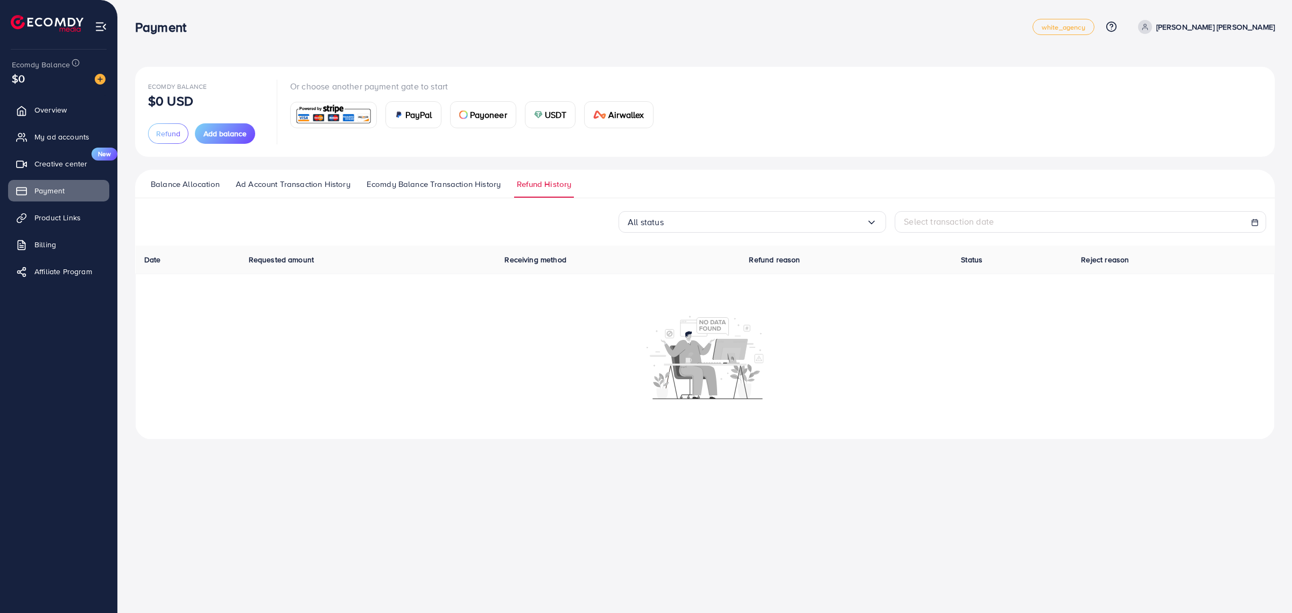
click at [311, 177] on ul "Balance Allocation Ad Account Transaction History Ecomdy Balance Transaction Hi…" at bounding box center [705, 184] width 1140 height 29
click at [299, 190] on link "Ad Account Transaction History" at bounding box center [293, 187] width 120 height 19
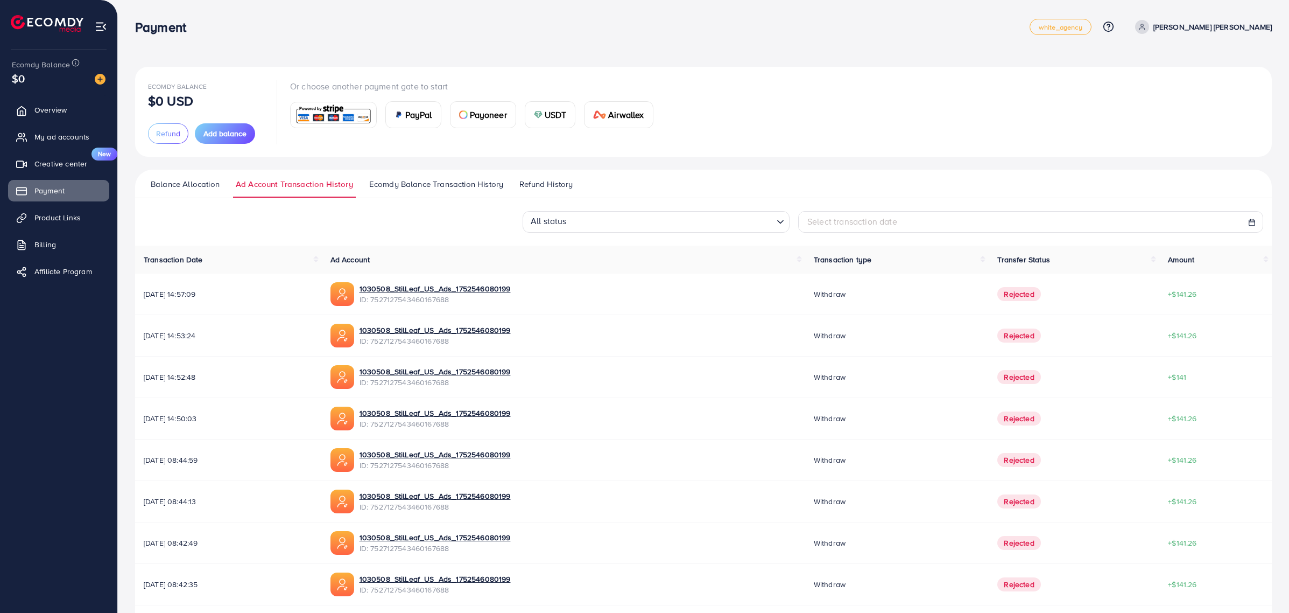
scroll to position [80, 0]
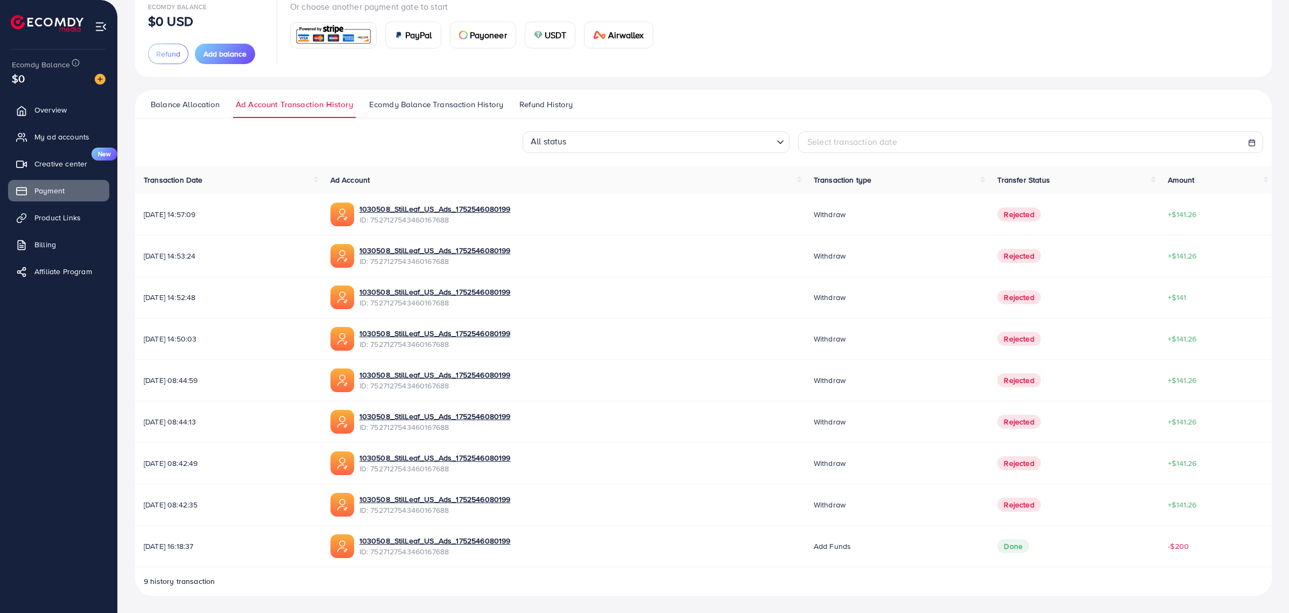
drag, startPoint x: 1021, startPoint y: 507, endPoint x: 1054, endPoint y: 500, distance: 33.7
click at [1054, 500] on td "Rejected" at bounding box center [1074, 504] width 171 height 41
click at [1059, 499] on td "Rejected" at bounding box center [1074, 504] width 171 height 41
